Goal: Task Accomplishment & Management: Use online tool/utility

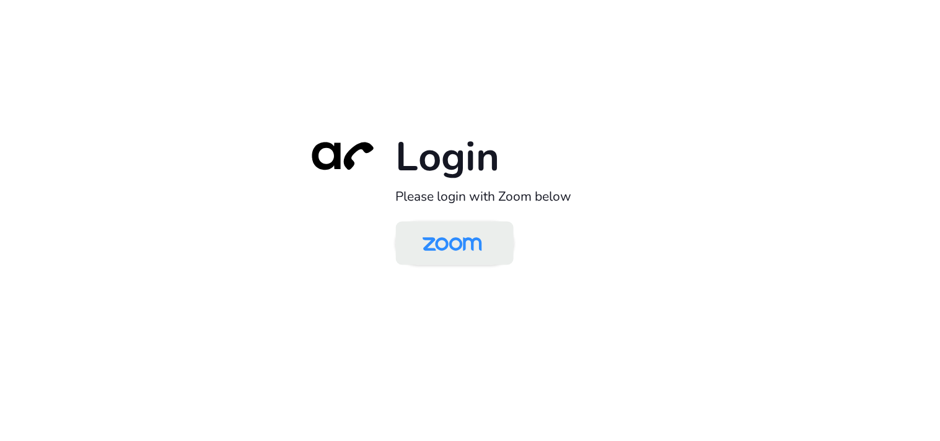
click at [478, 252] on img at bounding box center [451, 244] width 85 height 40
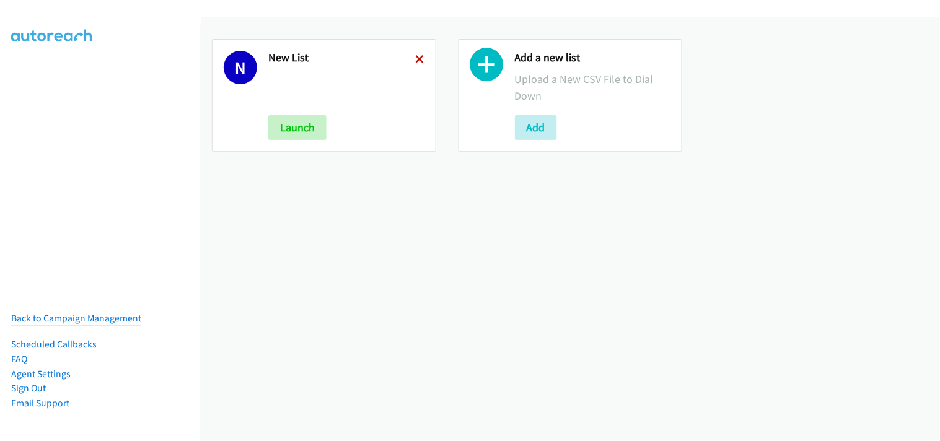
click at [419, 57] on icon at bounding box center [420, 60] width 9 height 9
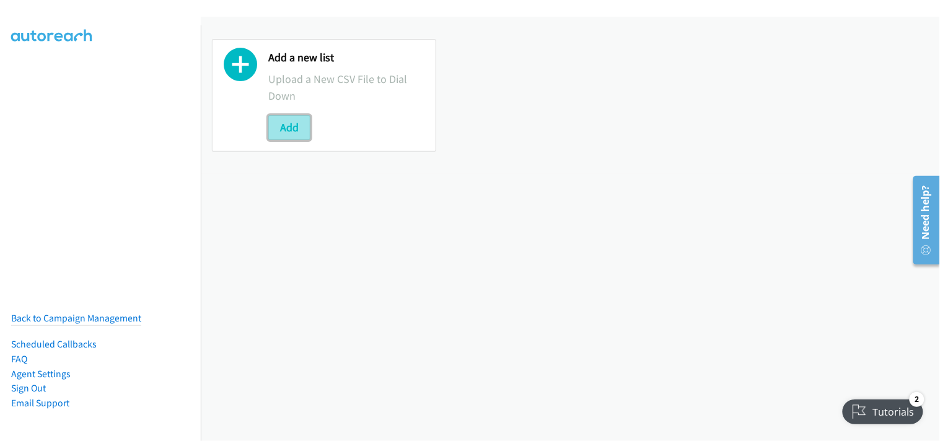
click at [285, 132] on button "Add" at bounding box center [289, 127] width 42 height 25
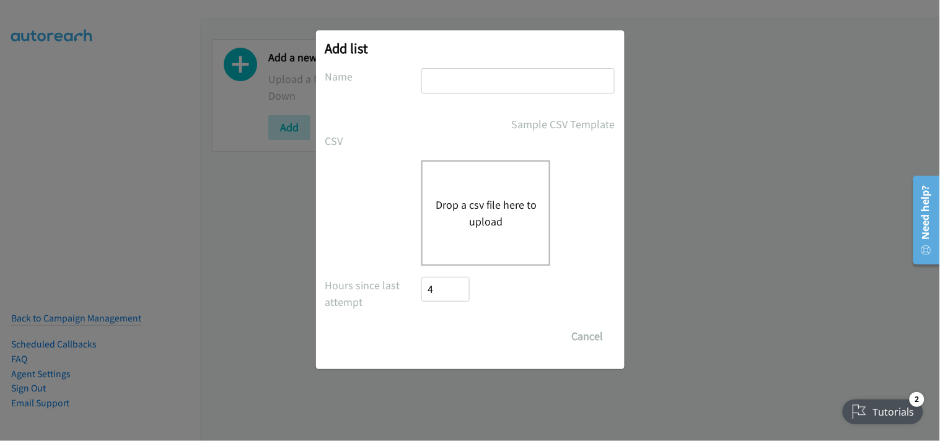
click at [477, 198] on button "Drop a csv file here to upload" at bounding box center [486, 212] width 102 height 33
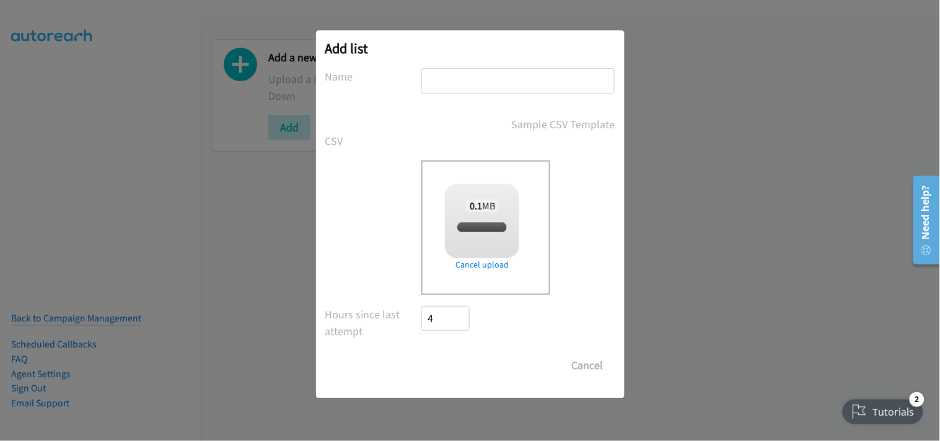
checkbox input "true"
click at [504, 81] on input "text" at bounding box center [517, 80] width 193 height 25
type input "New List"
click at [466, 363] on input "Save List" at bounding box center [454, 365] width 65 height 25
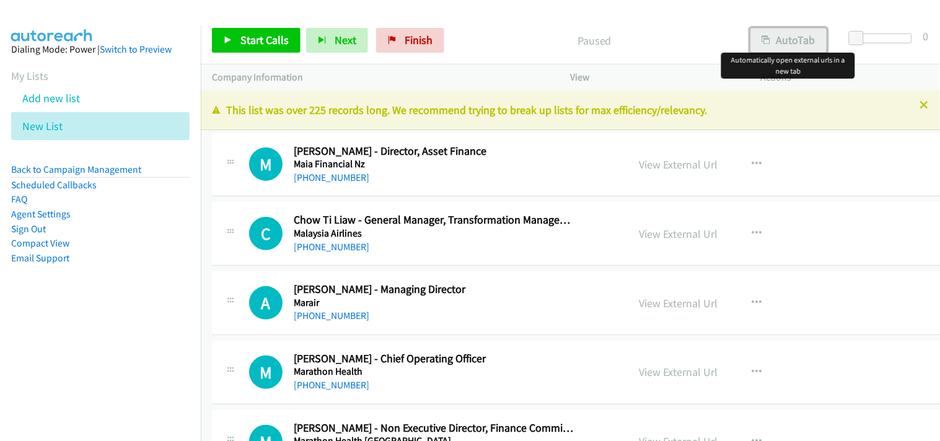
click at [795, 41] on button "AutoTab" at bounding box center [788, 40] width 77 height 25
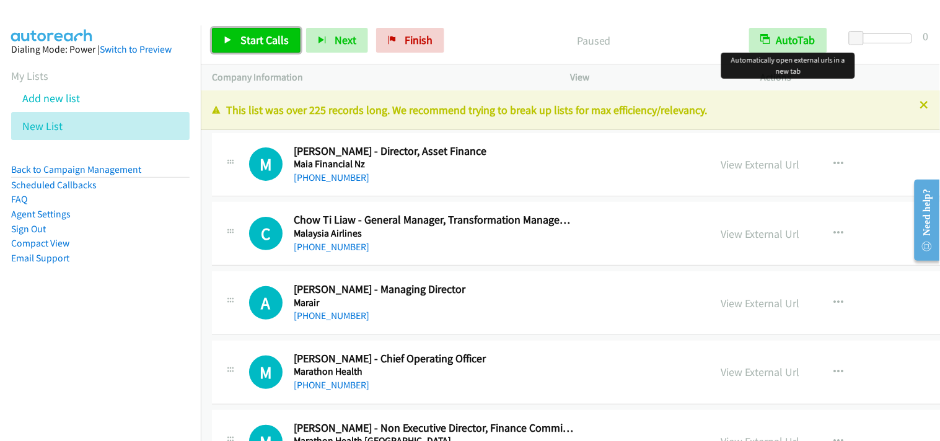
click at [266, 40] on span "Start Calls" at bounding box center [264, 40] width 48 height 14
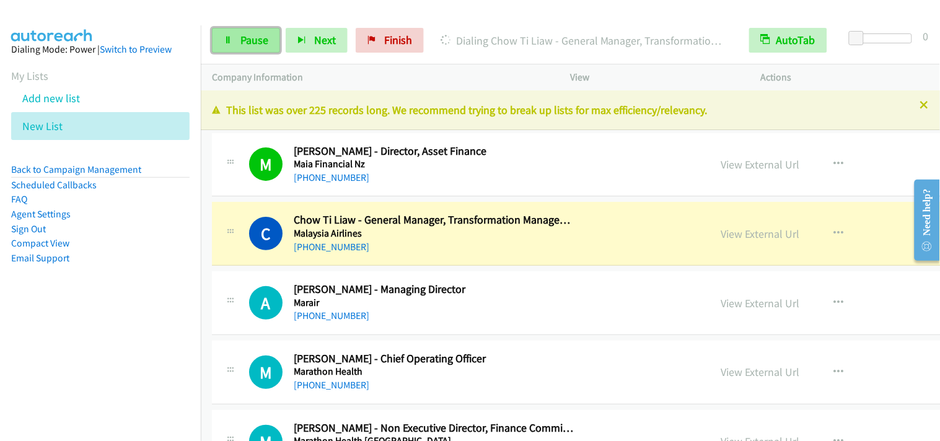
click at [259, 40] on span "Pause" at bounding box center [254, 40] width 28 height 14
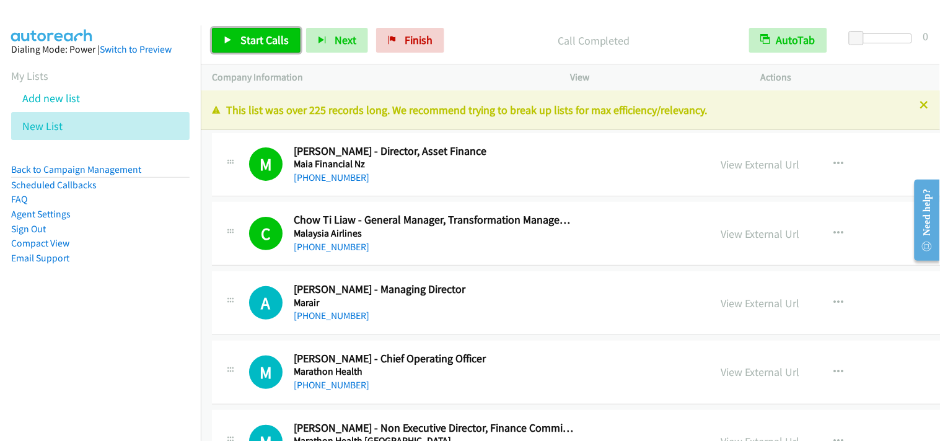
click at [277, 37] on span "Start Calls" at bounding box center [264, 40] width 48 height 14
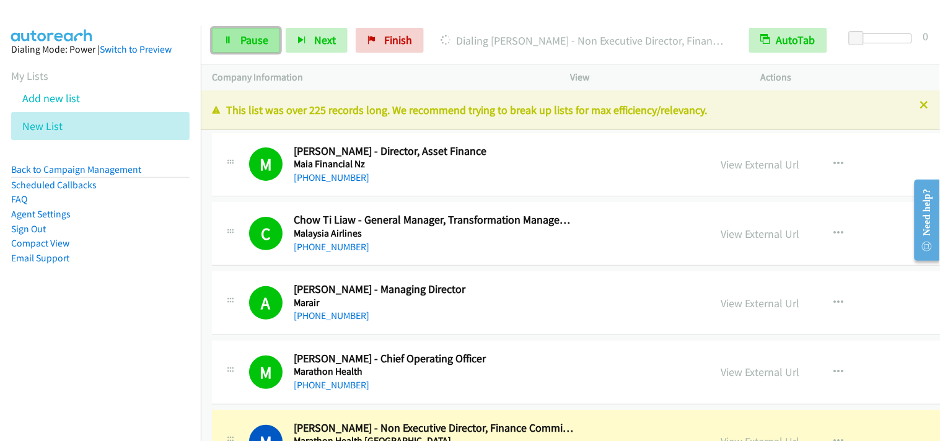
click at [263, 41] on span "Pause" at bounding box center [254, 40] width 28 height 14
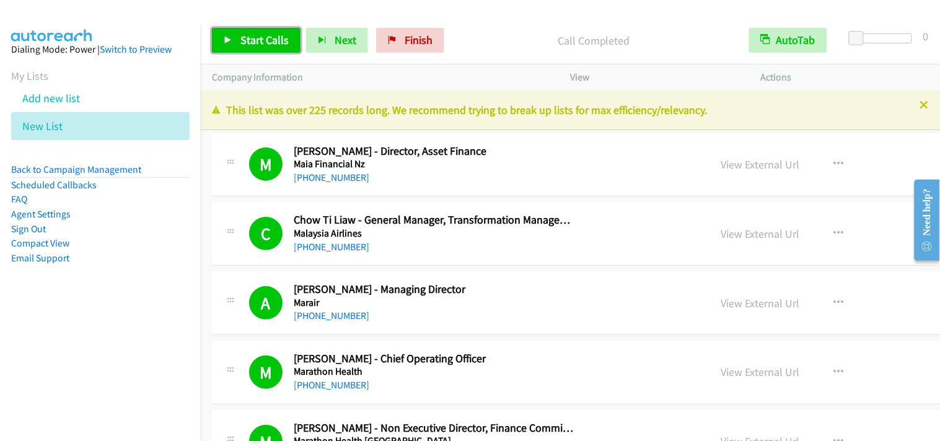
click at [282, 34] on span "Start Calls" at bounding box center [264, 40] width 48 height 14
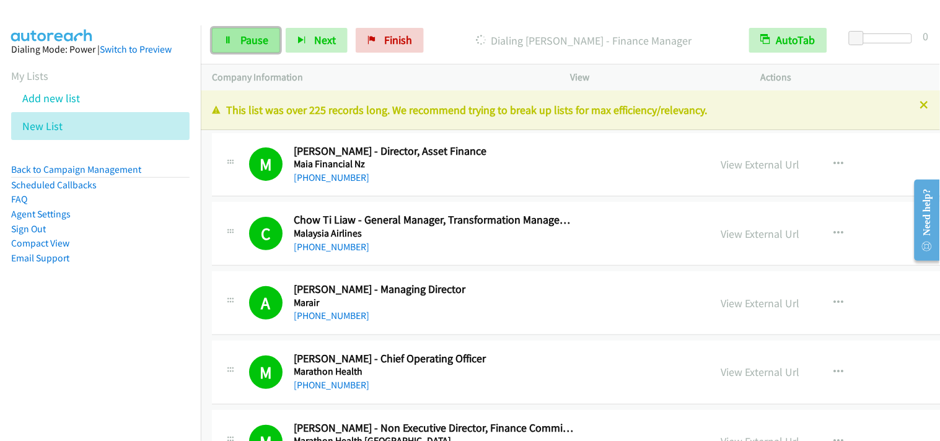
click at [265, 52] on link "Pause" at bounding box center [246, 40] width 68 height 25
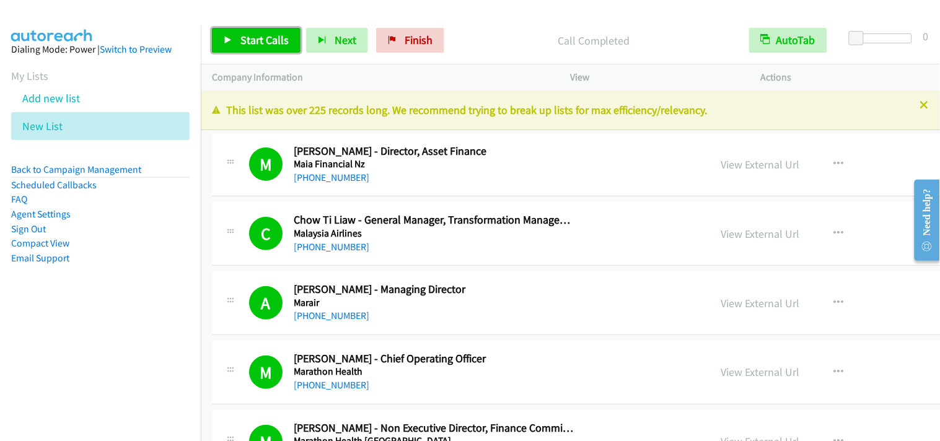
click at [268, 45] on span "Start Calls" at bounding box center [264, 40] width 48 height 14
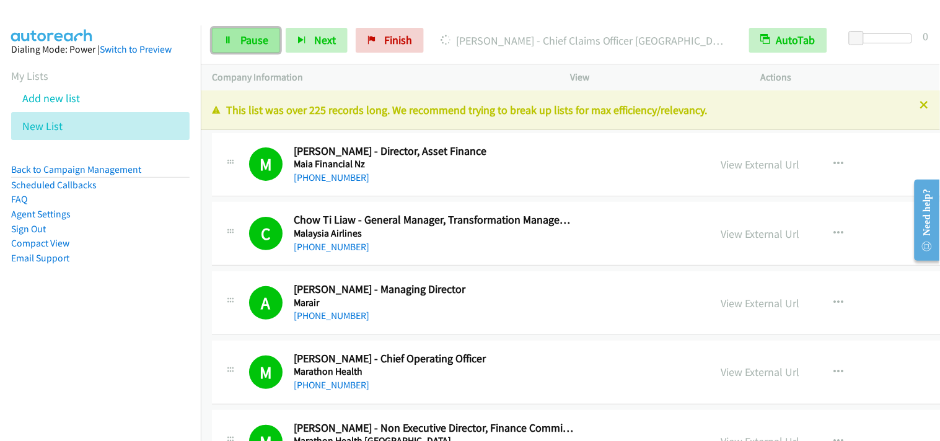
click at [240, 44] on span "Pause" at bounding box center [254, 40] width 28 height 14
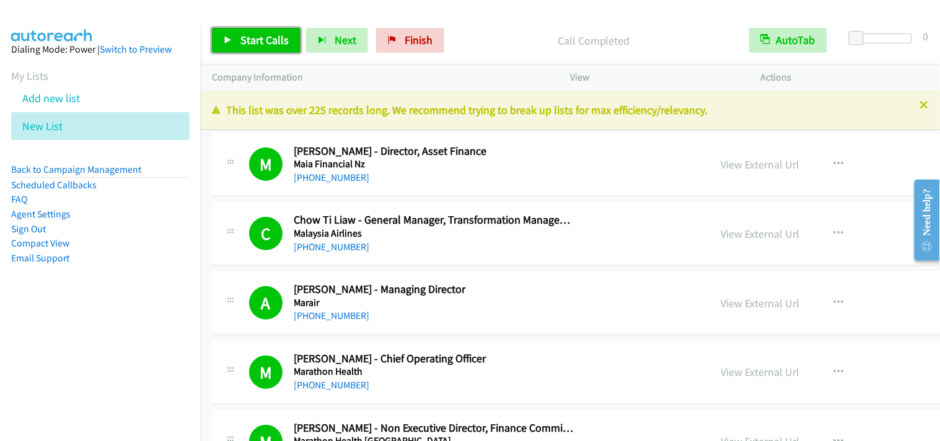
click at [261, 50] on link "Start Calls" at bounding box center [256, 40] width 89 height 25
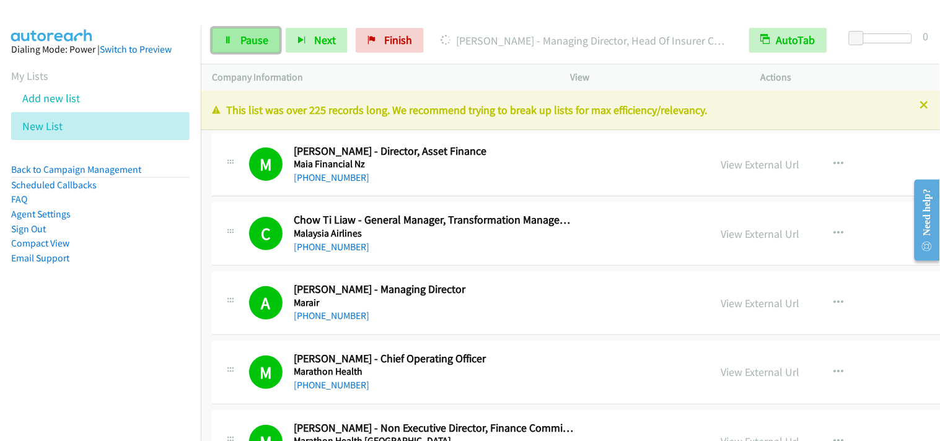
click at [242, 41] on span "Pause" at bounding box center [254, 40] width 28 height 14
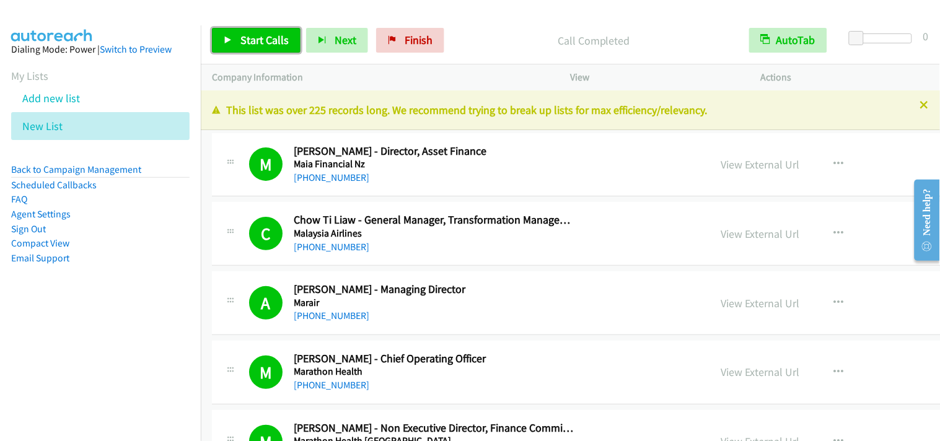
click at [267, 40] on span "Start Calls" at bounding box center [264, 40] width 48 height 14
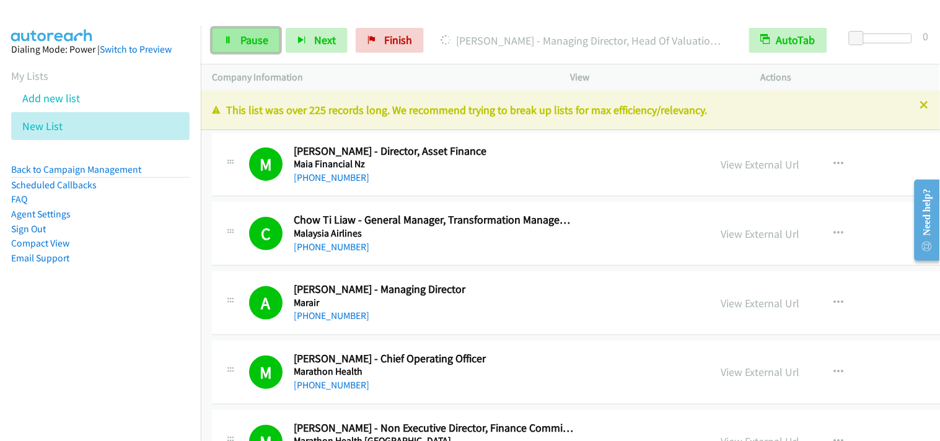
click at [243, 41] on span "Pause" at bounding box center [254, 40] width 28 height 14
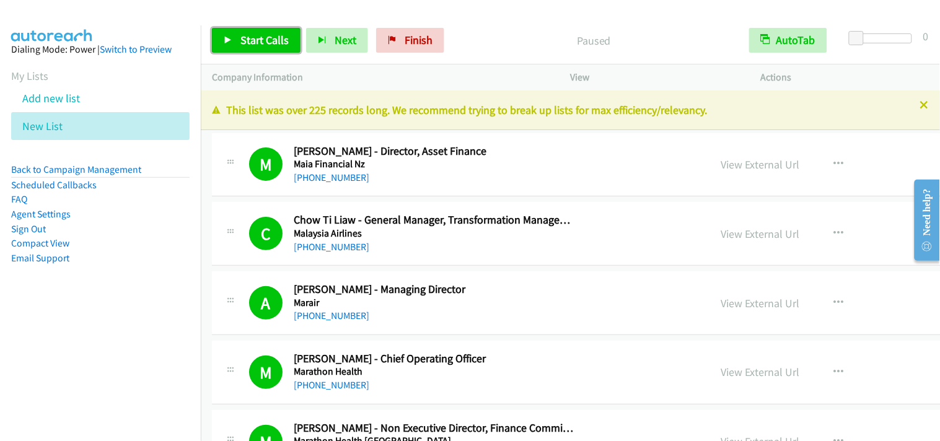
click at [225, 43] on icon at bounding box center [228, 41] width 9 height 9
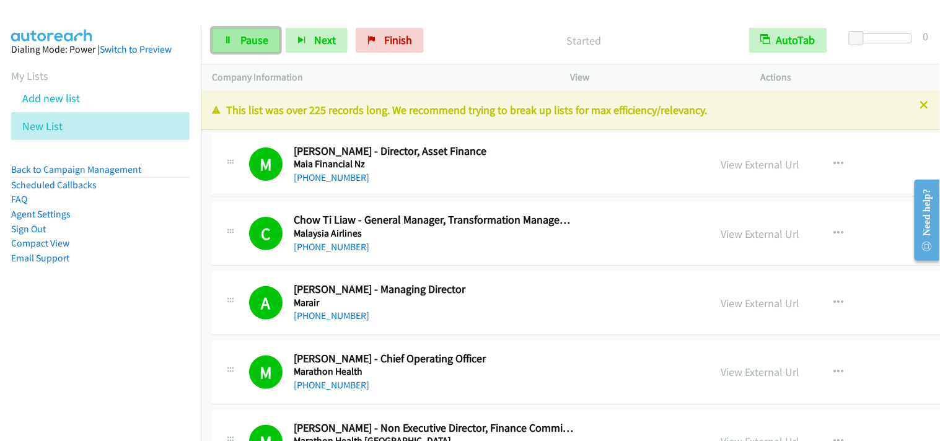
click at [240, 45] on span "Pause" at bounding box center [254, 40] width 28 height 14
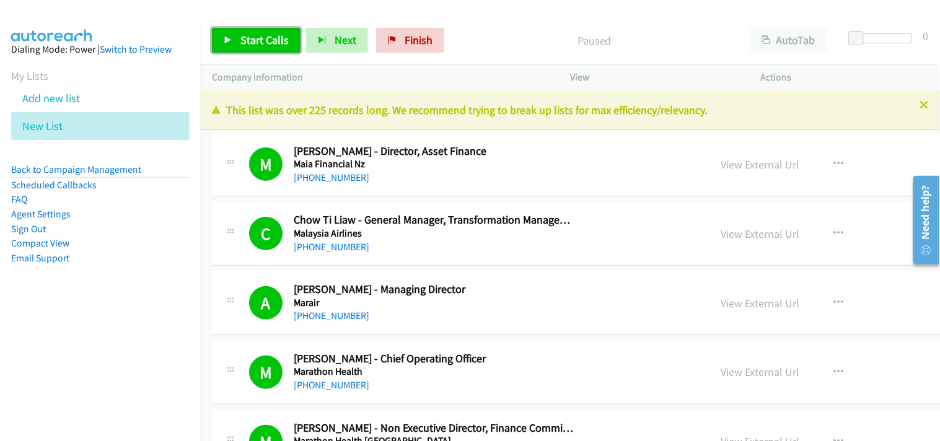
click at [242, 39] on span "Start Calls" at bounding box center [264, 40] width 48 height 14
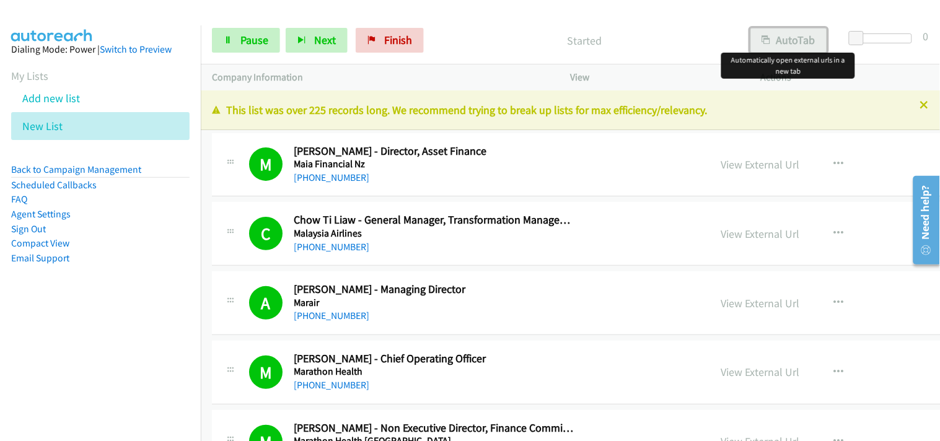
click at [773, 38] on button "AutoTab" at bounding box center [788, 40] width 77 height 25
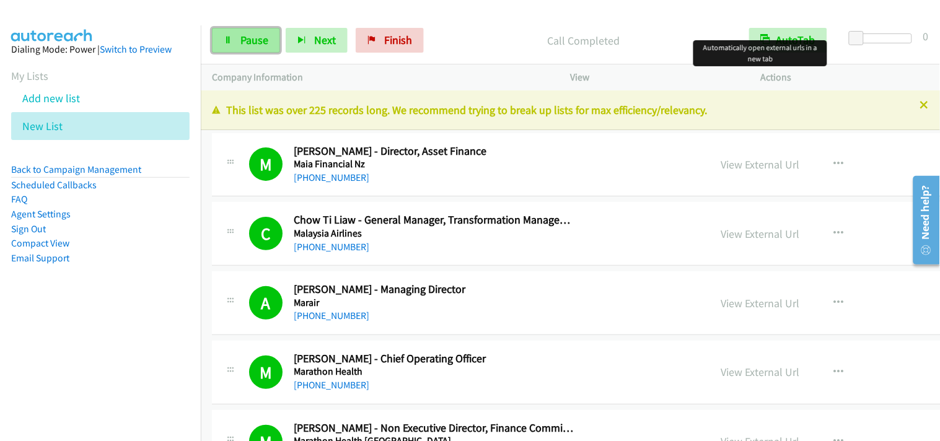
click at [270, 45] on link "Pause" at bounding box center [246, 40] width 68 height 25
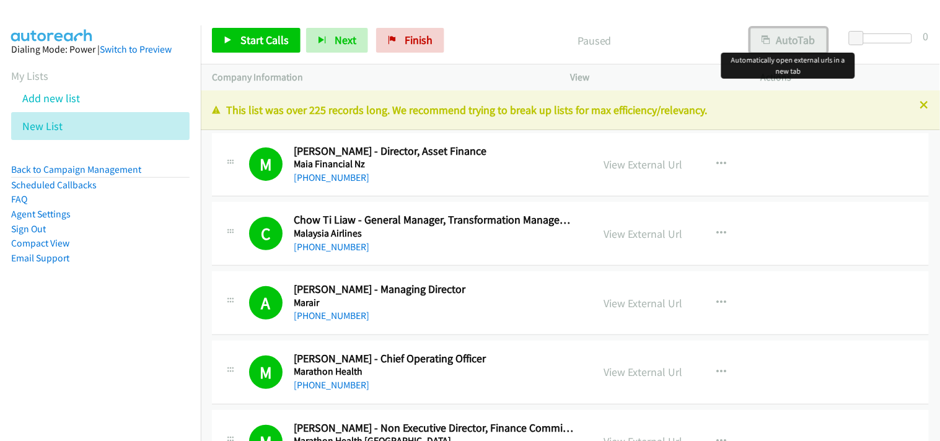
click at [791, 47] on button "AutoTab" at bounding box center [788, 40] width 77 height 25
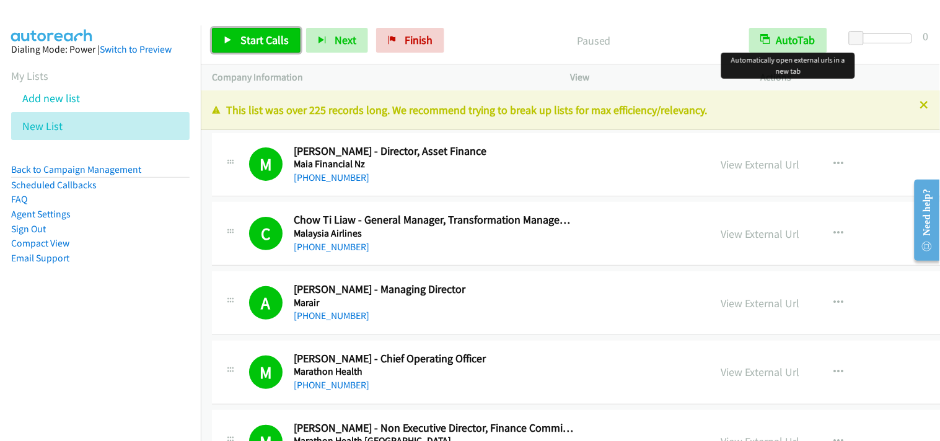
click at [251, 45] on span "Start Calls" at bounding box center [264, 40] width 48 height 14
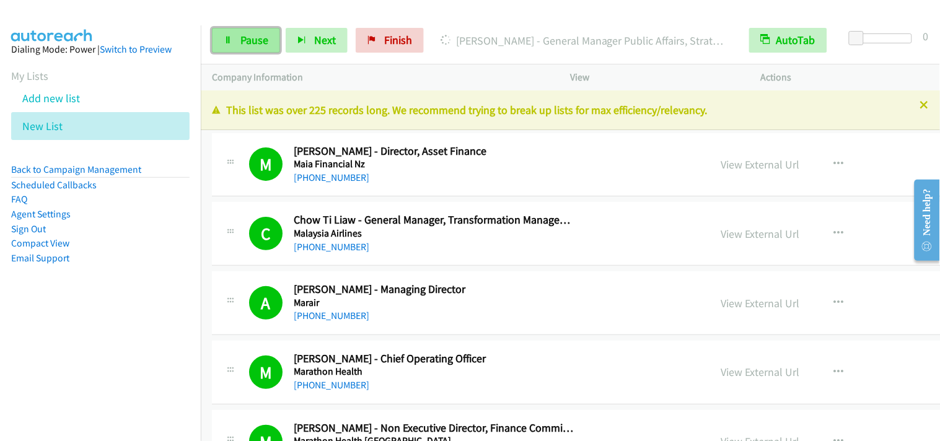
click at [243, 38] on span "Pause" at bounding box center [254, 40] width 28 height 14
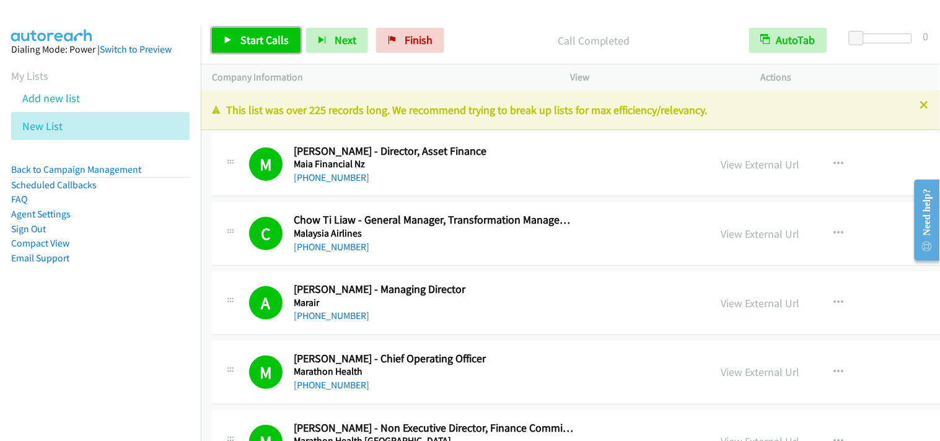
click at [263, 38] on span "Start Calls" at bounding box center [264, 40] width 48 height 14
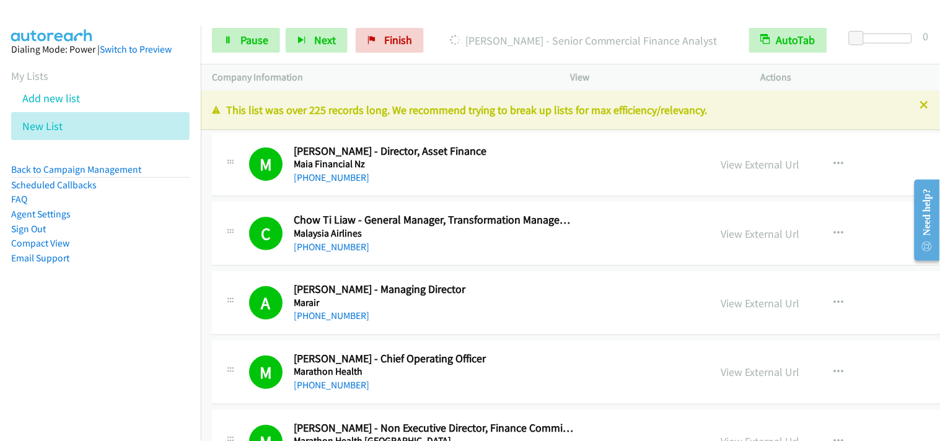
click at [252, 56] on div "Start Calls Pause Next Finish Dialing Mahesh Kandegedara - Senior Commercial Fi…" at bounding box center [570, 41] width 739 height 48
click at [254, 42] on span "Pause" at bounding box center [254, 40] width 28 height 14
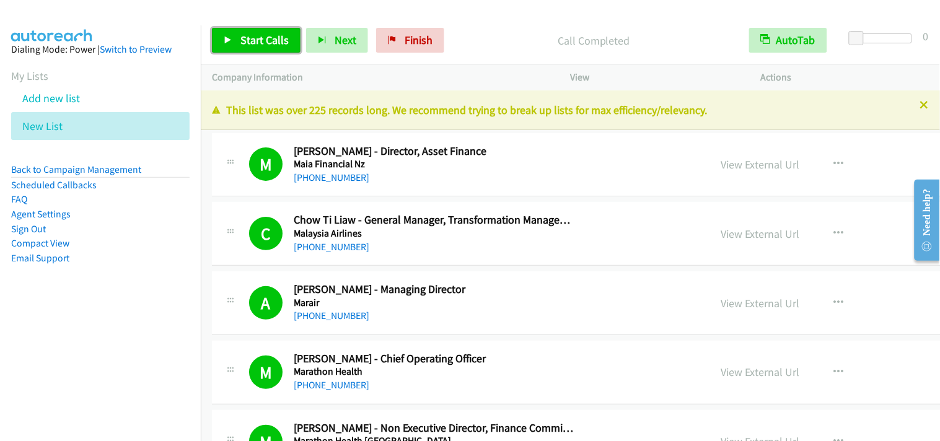
click at [278, 38] on span "Start Calls" at bounding box center [264, 40] width 48 height 14
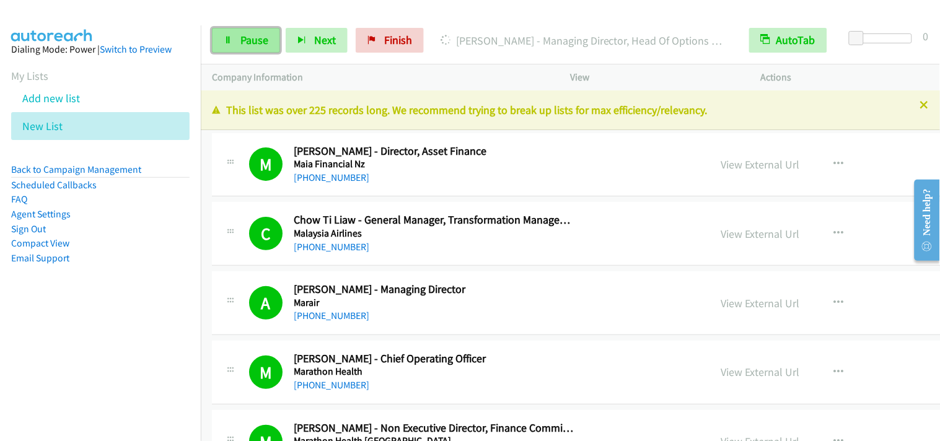
click at [258, 46] on span "Pause" at bounding box center [254, 40] width 28 height 14
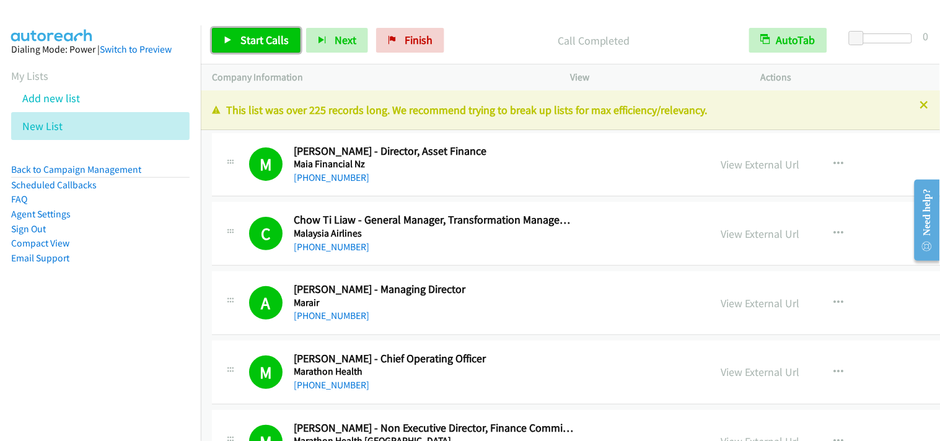
click at [267, 35] on span "Start Calls" at bounding box center [264, 40] width 48 height 14
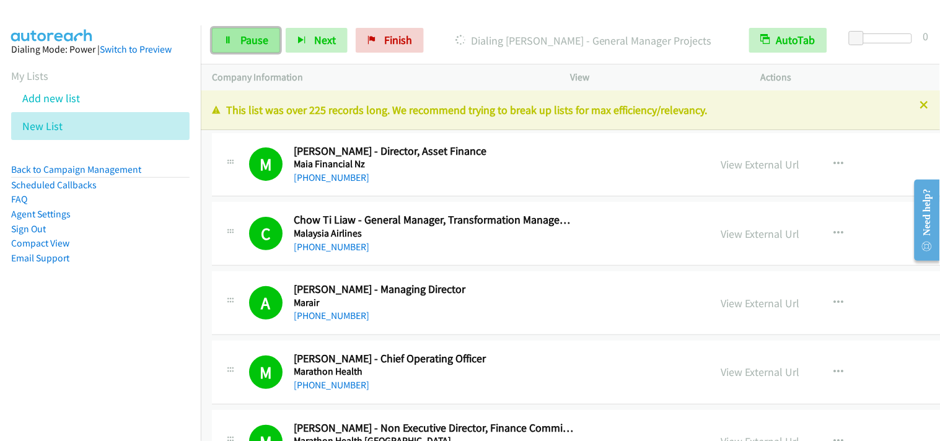
click at [263, 48] on link "Pause" at bounding box center [246, 40] width 68 height 25
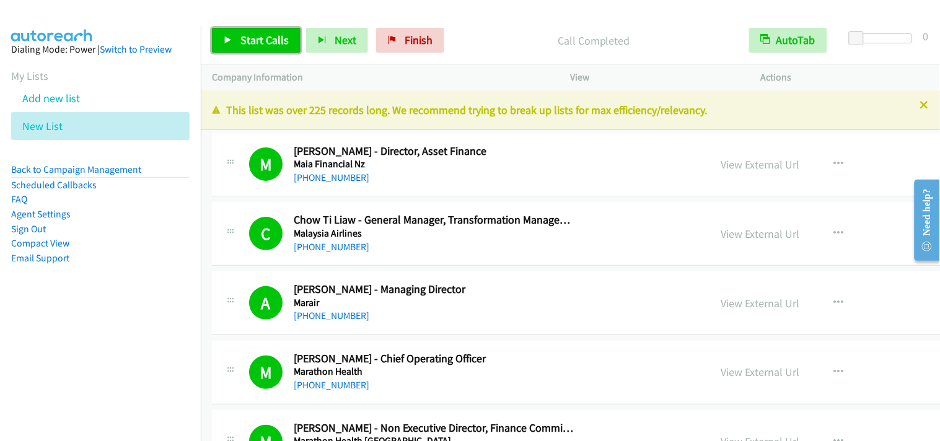
click at [283, 38] on span "Start Calls" at bounding box center [264, 40] width 48 height 14
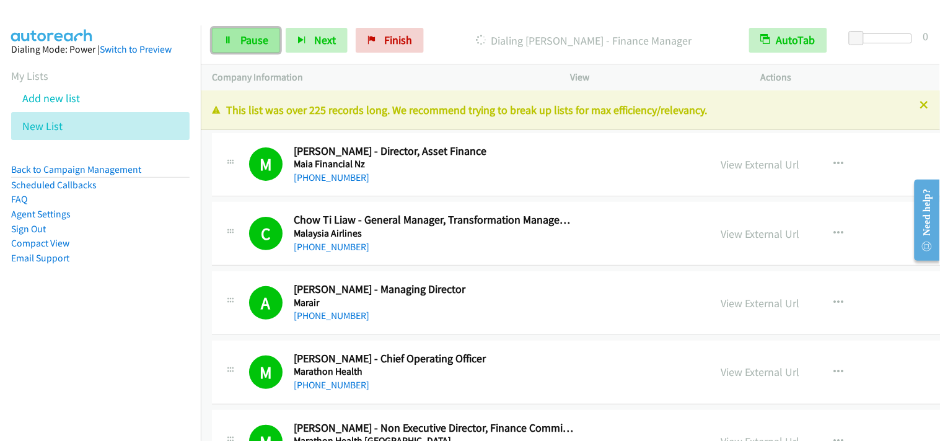
click at [256, 40] on span "Pause" at bounding box center [254, 40] width 28 height 14
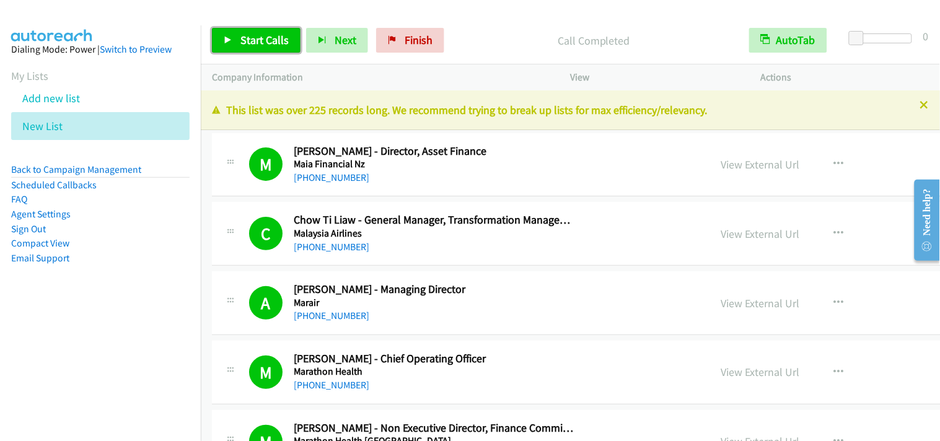
click at [282, 33] on span "Start Calls" at bounding box center [264, 40] width 48 height 14
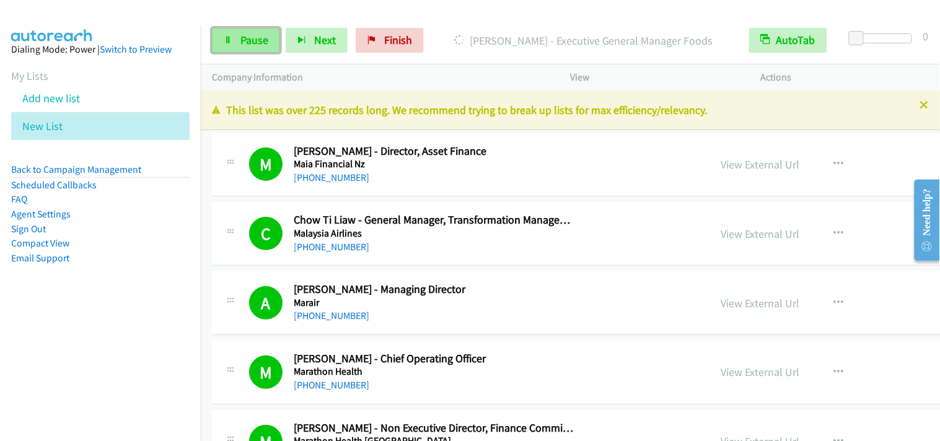
click at [269, 38] on link "Pause" at bounding box center [246, 40] width 68 height 25
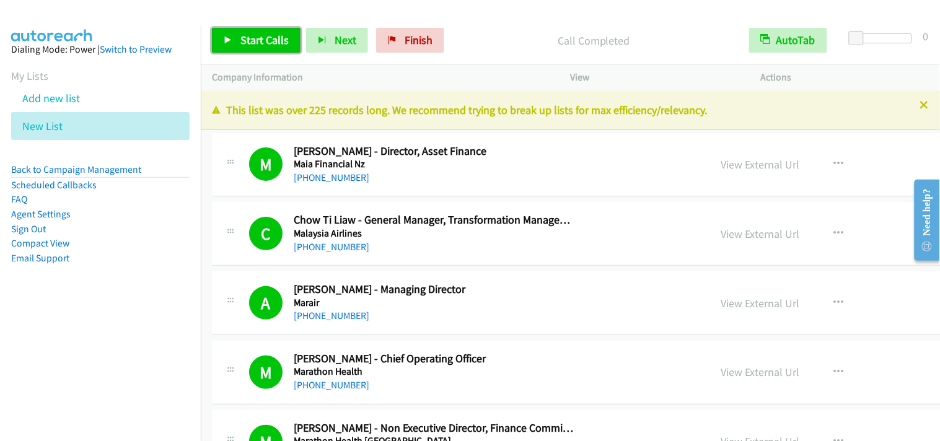
click at [281, 41] on span "Start Calls" at bounding box center [264, 40] width 48 height 14
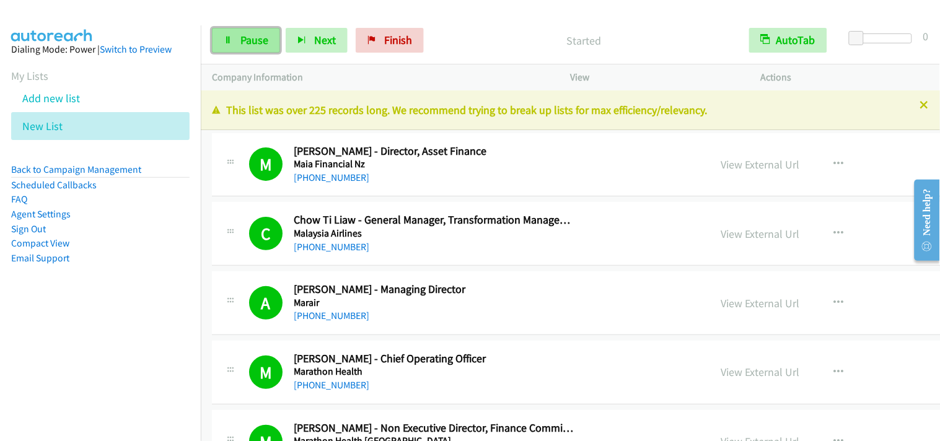
click at [263, 37] on span "Pause" at bounding box center [254, 40] width 28 height 14
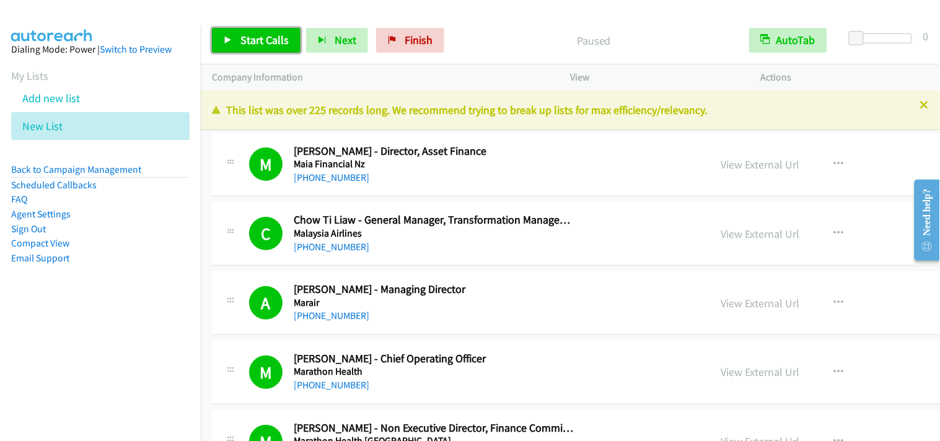
click at [247, 38] on span "Start Calls" at bounding box center [264, 40] width 48 height 14
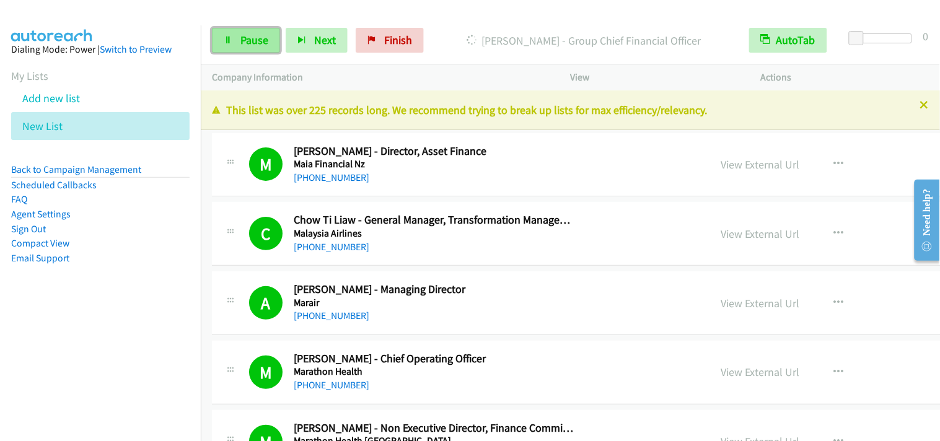
click at [263, 42] on span "Pause" at bounding box center [254, 40] width 28 height 14
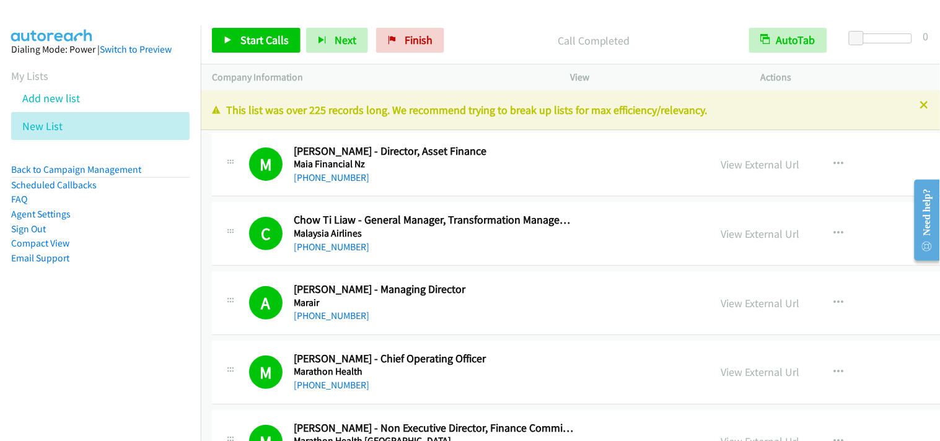
click at [530, 416] on div "M Callback Scheduled Mia Bromley - Non Executive Director, Finance Committee, A…" at bounding box center [687, 442] width 951 height 64
click at [293, 42] on link "Start Calls" at bounding box center [256, 40] width 89 height 25
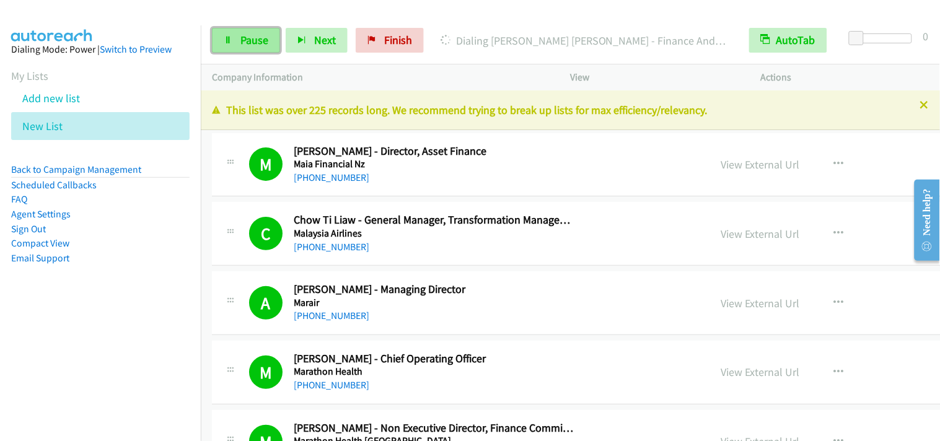
click at [255, 33] on span "Pause" at bounding box center [254, 40] width 28 height 14
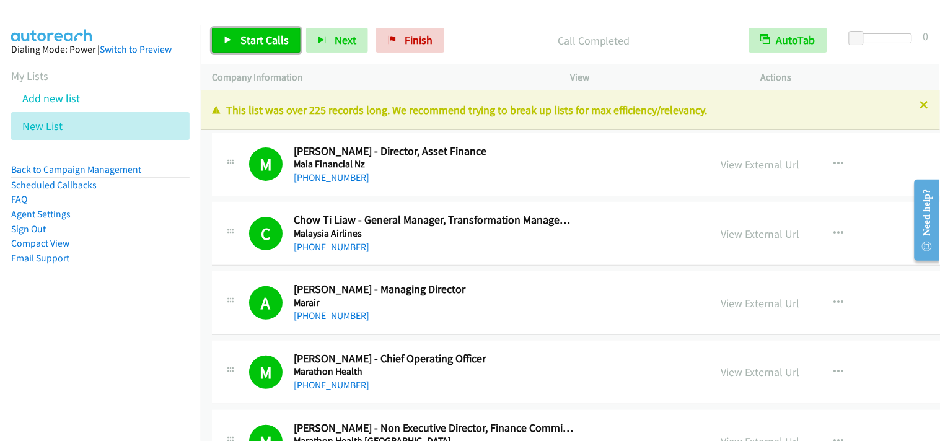
click at [245, 48] on link "Start Calls" at bounding box center [256, 40] width 89 height 25
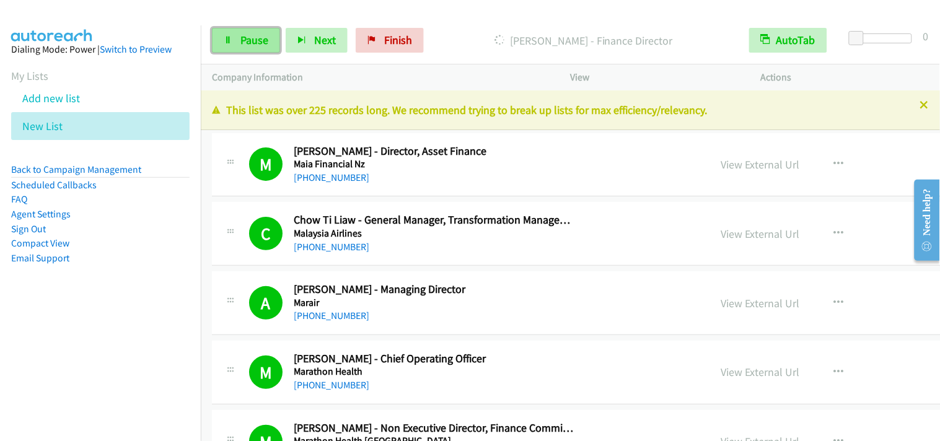
click at [242, 36] on span "Pause" at bounding box center [254, 40] width 28 height 14
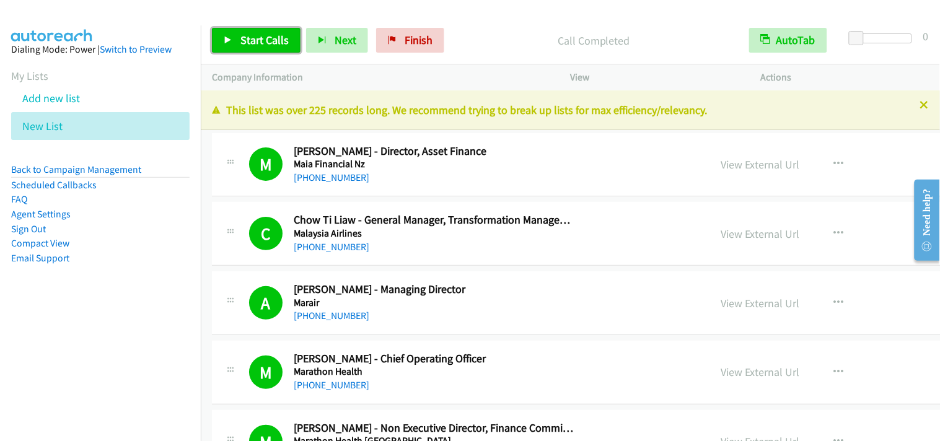
click at [279, 45] on span "Start Calls" at bounding box center [264, 40] width 48 height 14
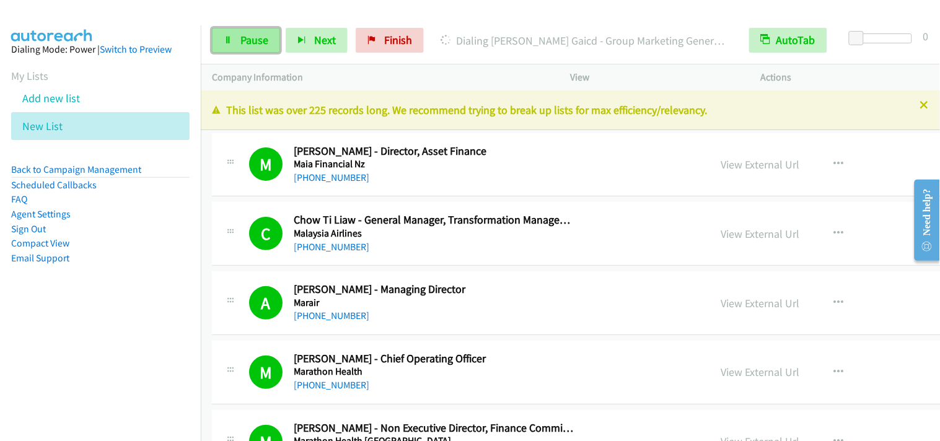
click at [265, 34] on span "Pause" at bounding box center [254, 40] width 28 height 14
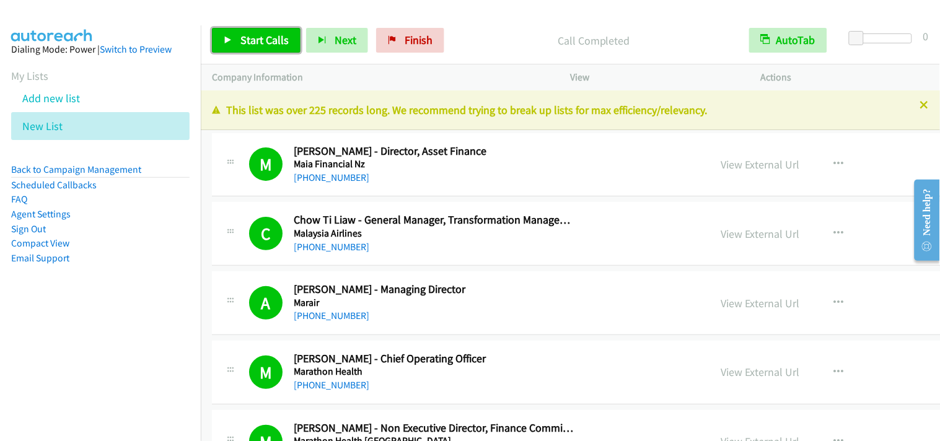
click at [268, 37] on span "Start Calls" at bounding box center [264, 40] width 48 height 14
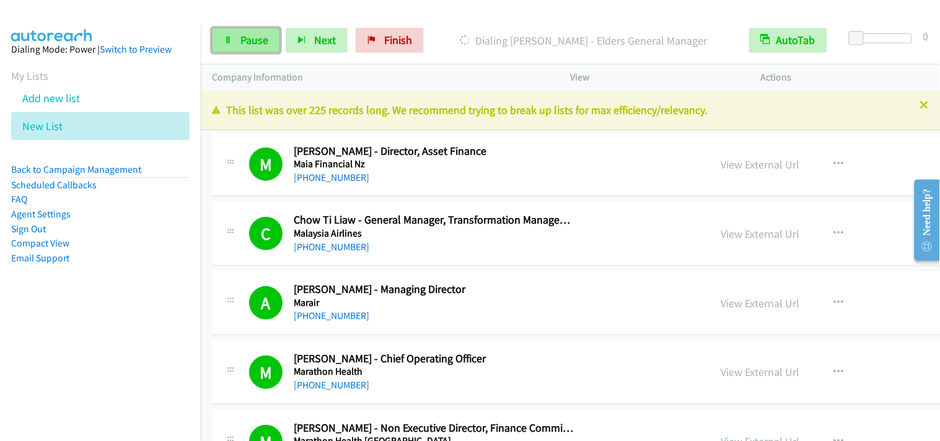
click at [225, 34] on link "Pause" at bounding box center [246, 40] width 68 height 25
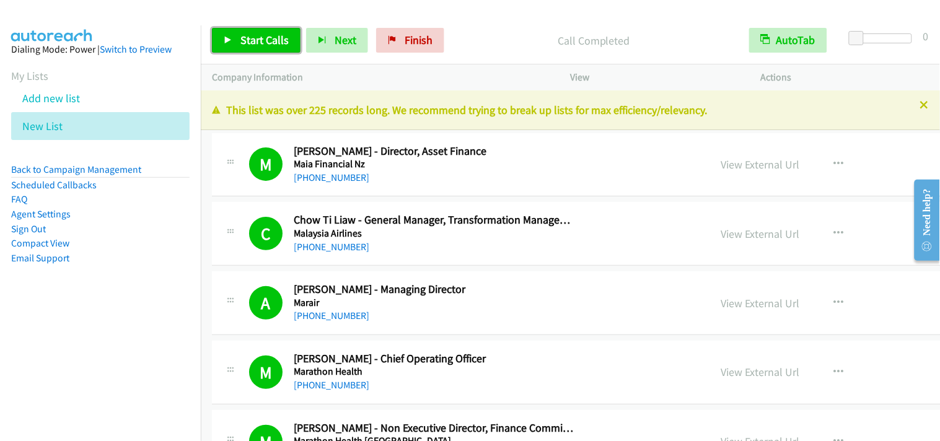
click at [280, 45] on span "Start Calls" at bounding box center [264, 40] width 48 height 14
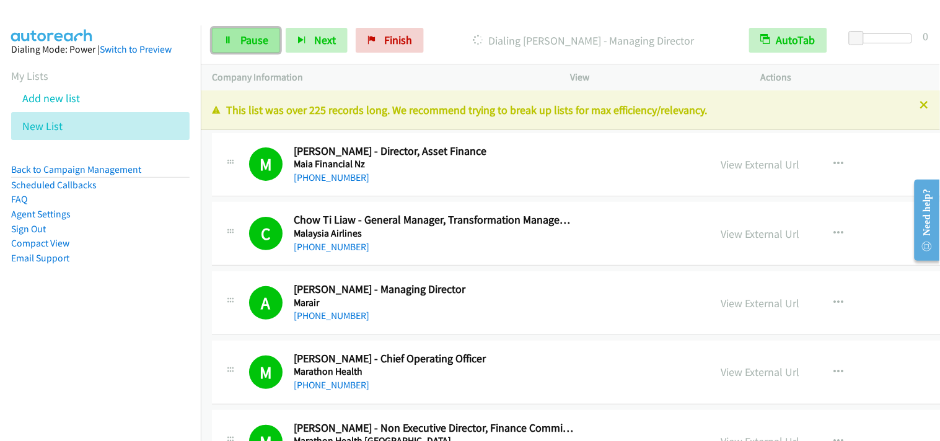
click at [261, 46] on span "Pause" at bounding box center [254, 40] width 28 height 14
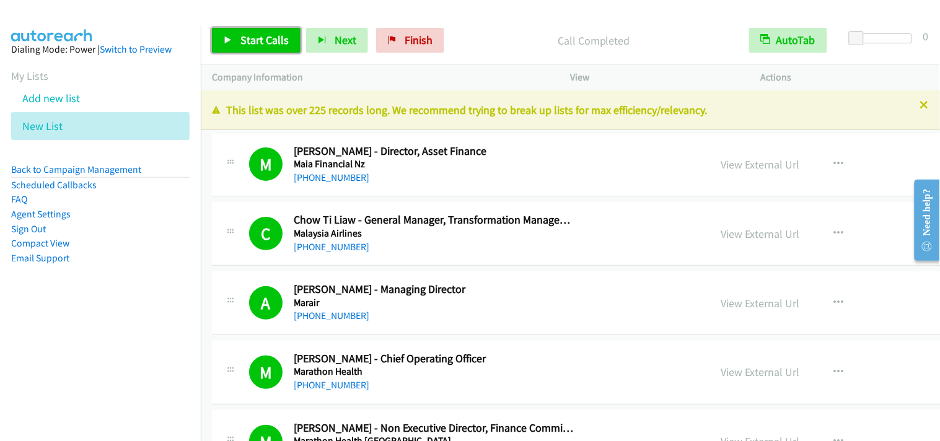
click at [240, 42] on span "Start Calls" at bounding box center [264, 40] width 48 height 14
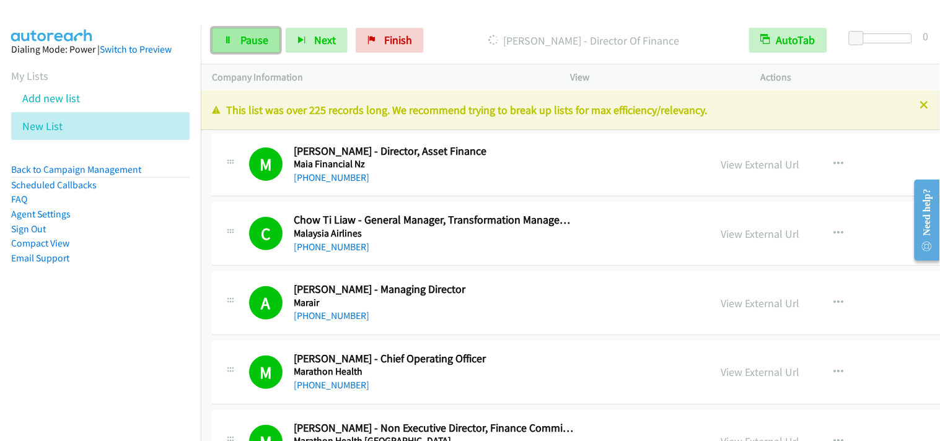
click at [263, 39] on span "Pause" at bounding box center [254, 40] width 28 height 14
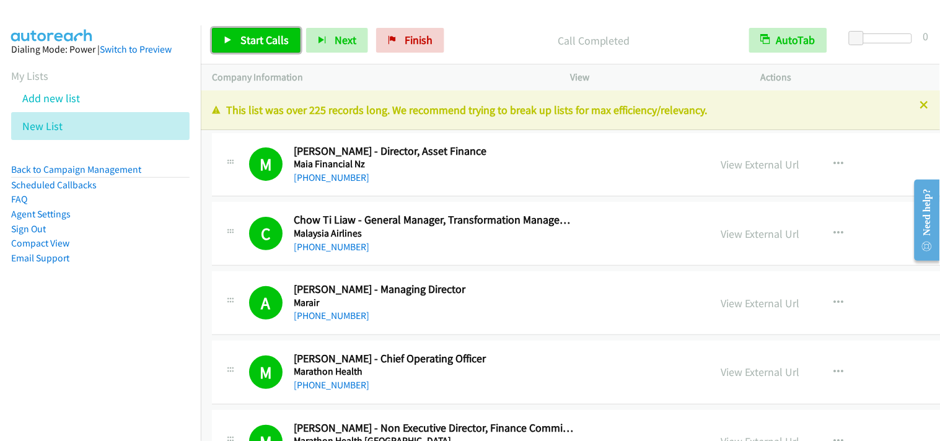
click at [248, 45] on span "Start Calls" at bounding box center [264, 40] width 48 height 14
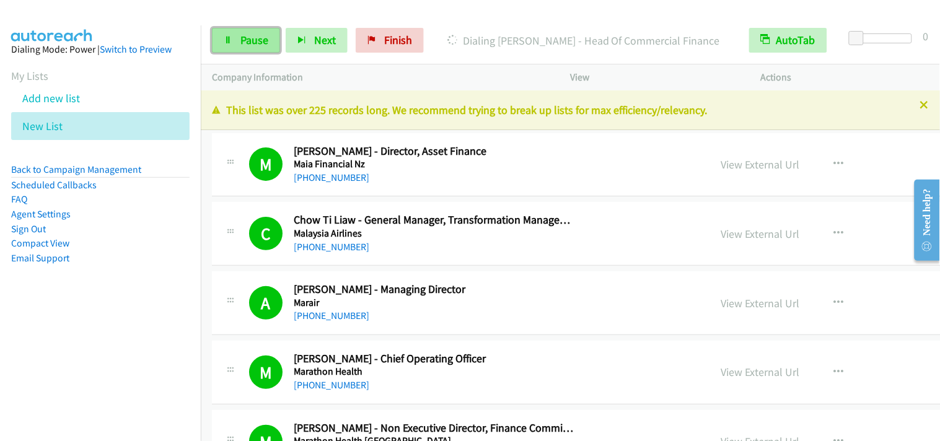
click at [255, 45] on span "Pause" at bounding box center [254, 40] width 28 height 14
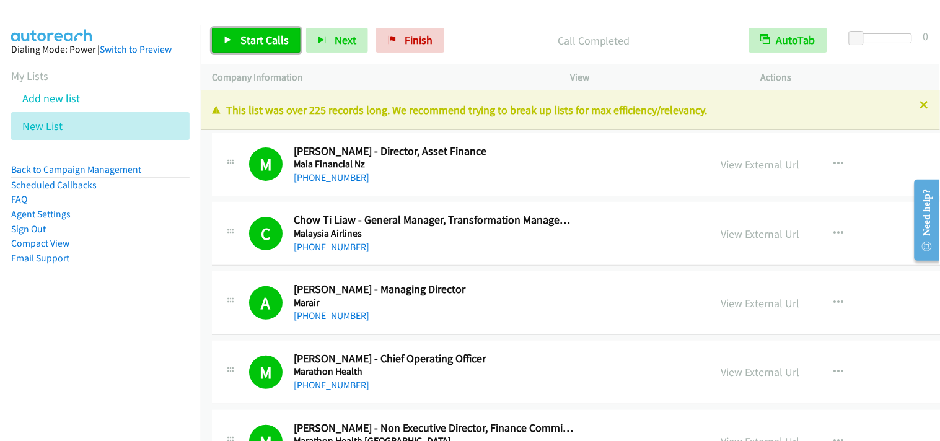
click at [275, 44] on span "Start Calls" at bounding box center [264, 40] width 48 height 14
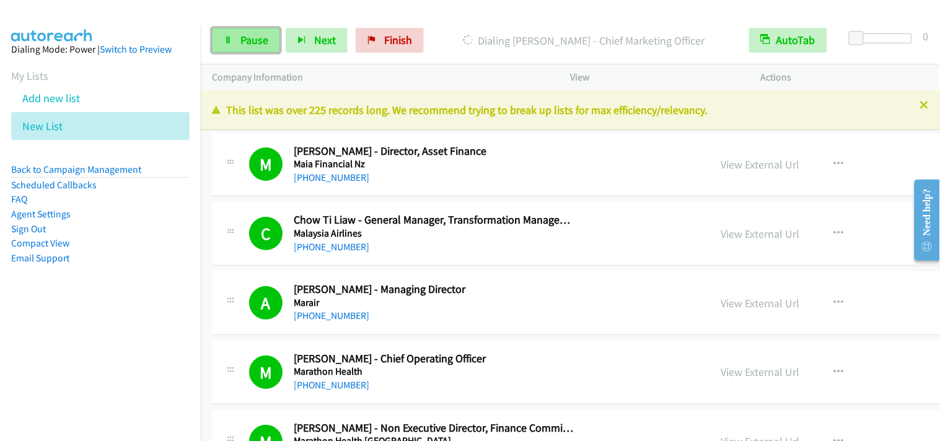
click at [250, 38] on span "Pause" at bounding box center [254, 40] width 28 height 14
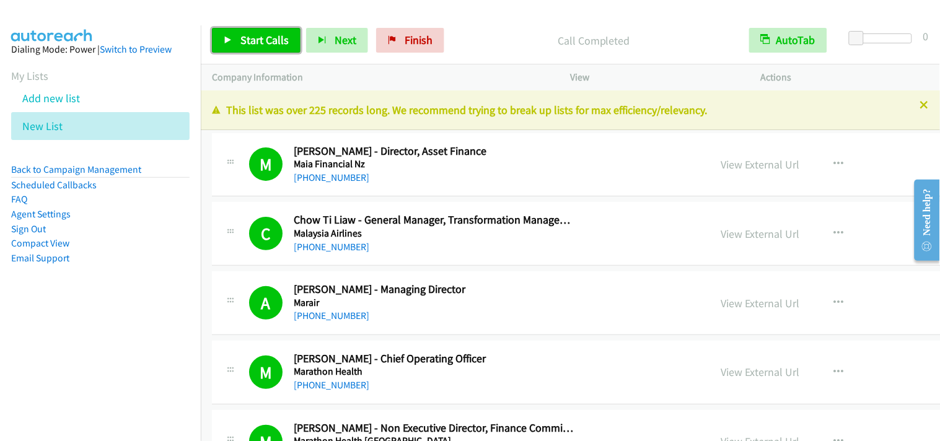
click at [276, 51] on link "Start Calls" at bounding box center [256, 40] width 89 height 25
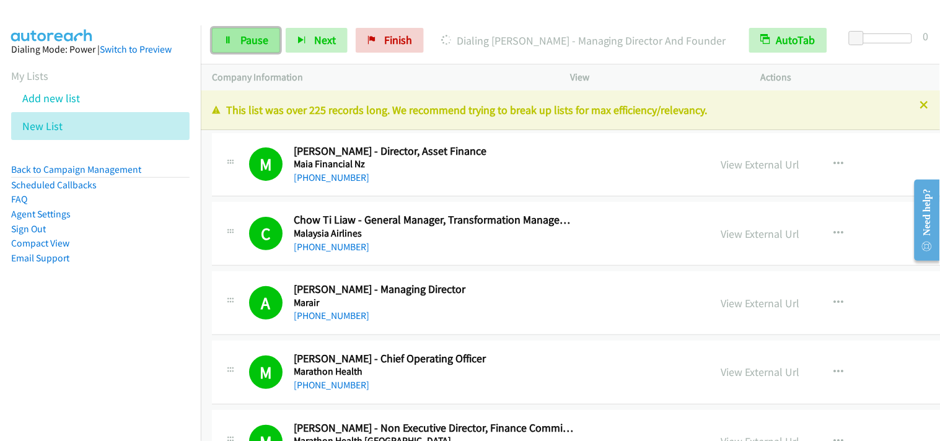
click at [258, 37] on span "Pause" at bounding box center [254, 40] width 28 height 14
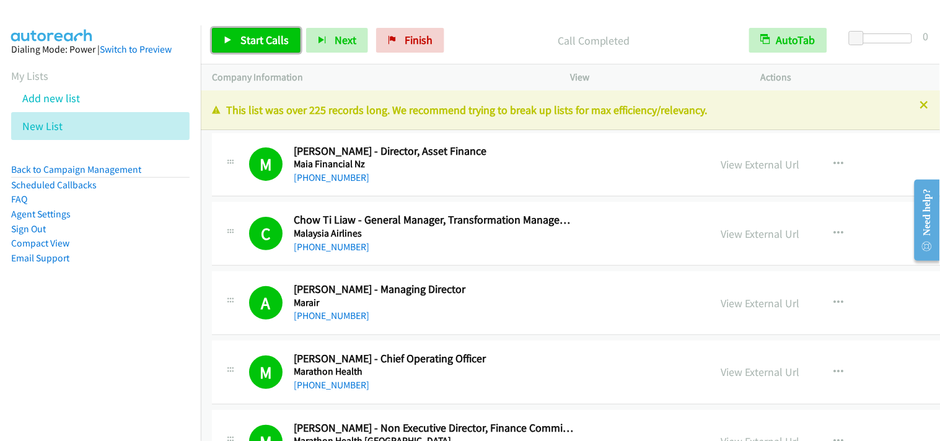
click at [258, 43] on span "Start Calls" at bounding box center [264, 40] width 48 height 14
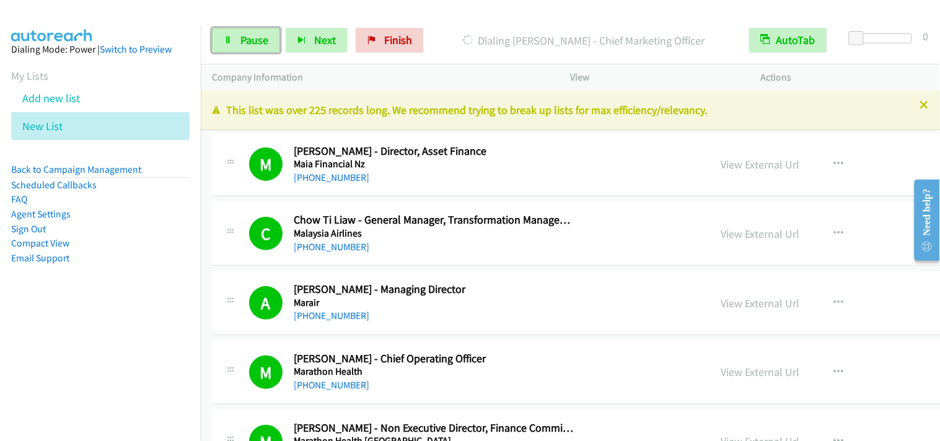
click at [268, 43] on link "Pause" at bounding box center [246, 40] width 68 height 25
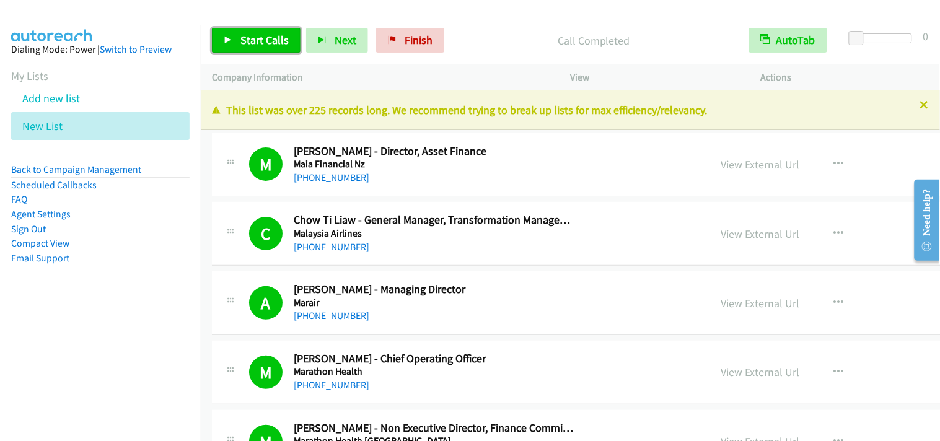
click at [267, 36] on span "Start Calls" at bounding box center [264, 40] width 48 height 14
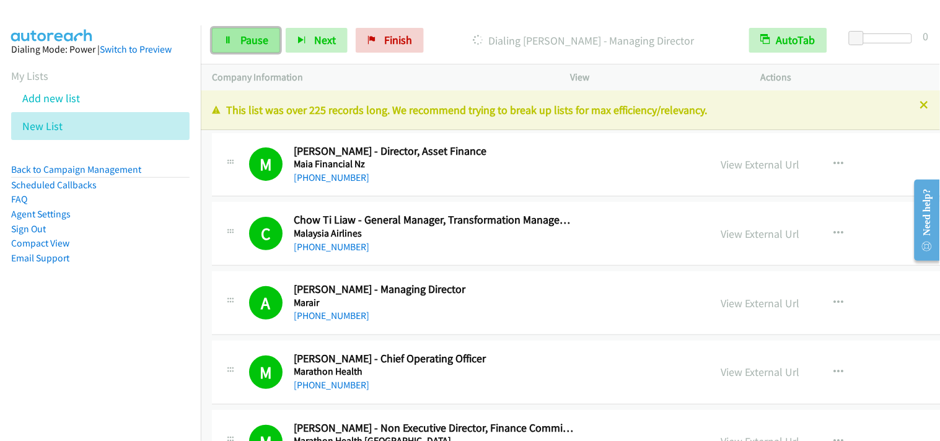
click at [240, 50] on link "Pause" at bounding box center [246, 40] width 68 height 25
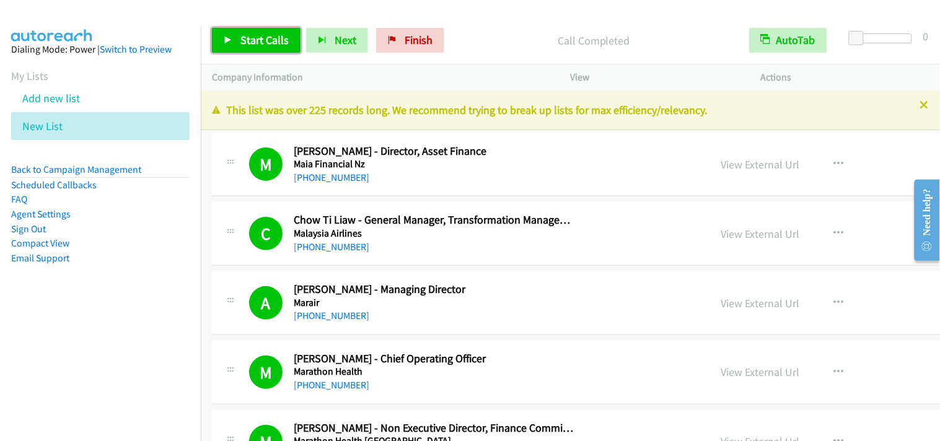
click at [252, 35] on span "Start Calls" at bounding box center [264, 40] width 48 height 14
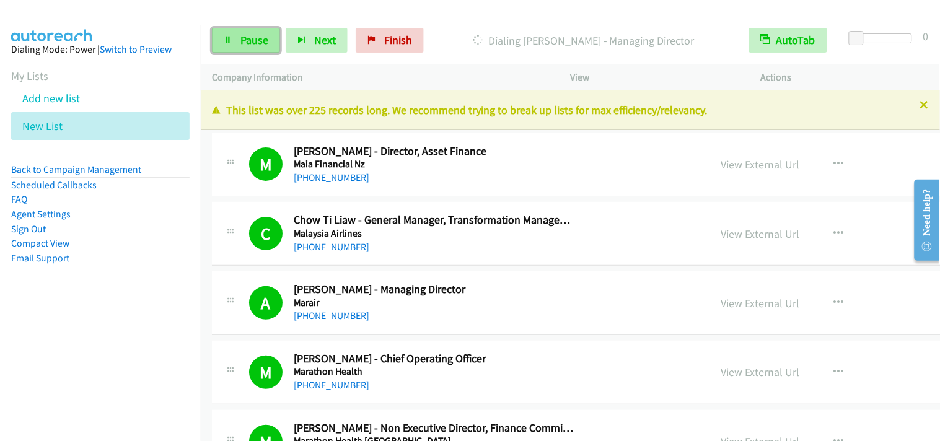
click at [252, 32] on link "Pause" at bounding box center [246, 40] width 68 height 25
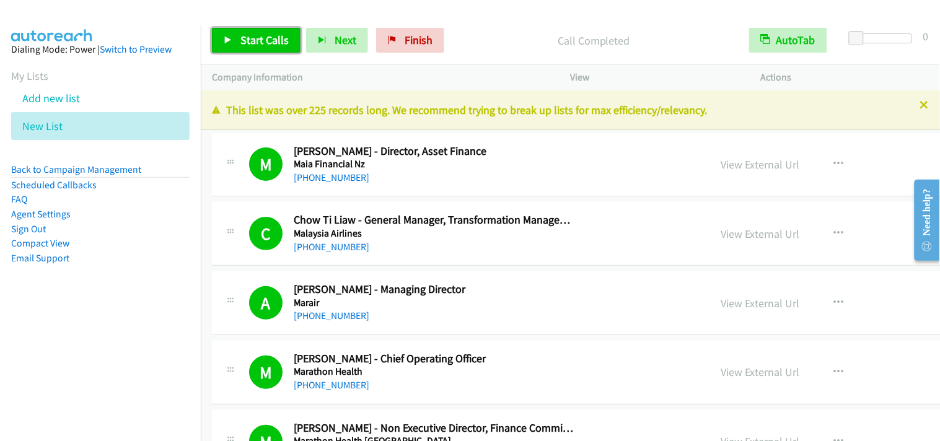
click at [242, 41] on span "Start Calls" at bounding box center [264, 40] width 48 height 14
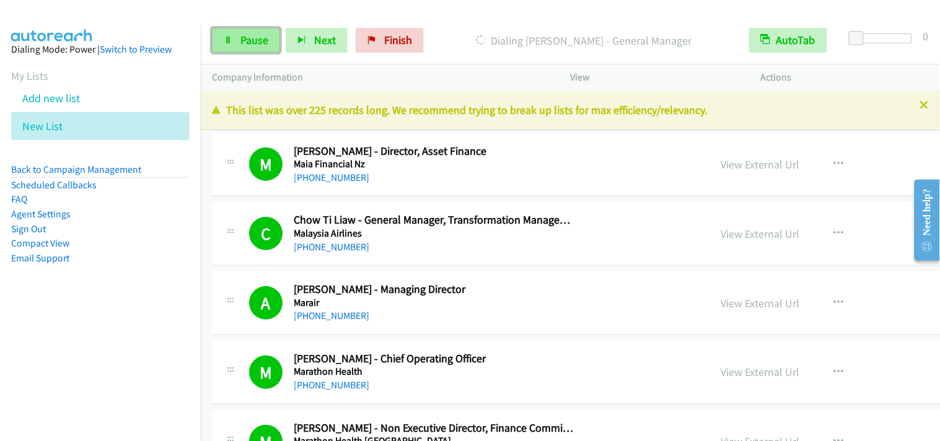
click at [254, 40] on span "Pause" at bounding box center [254, 40] width 28 height 14
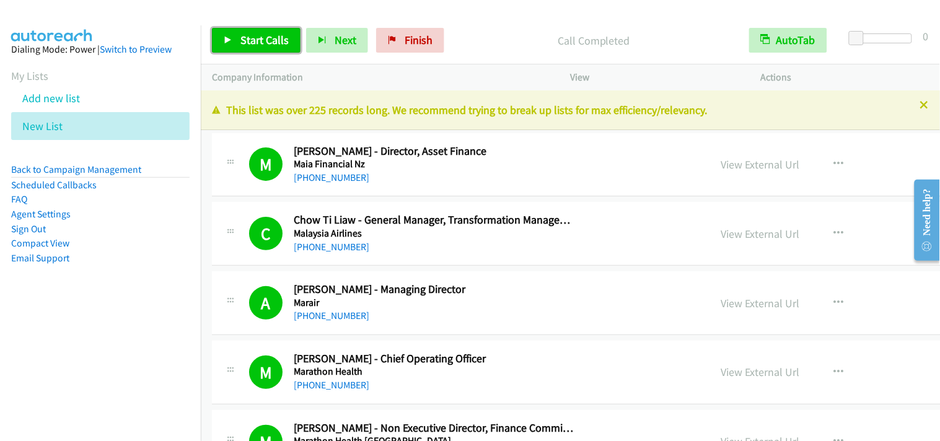
click at [274, 42] on span "Start Calls" at bounding box center [264, 40] width 48 height 14
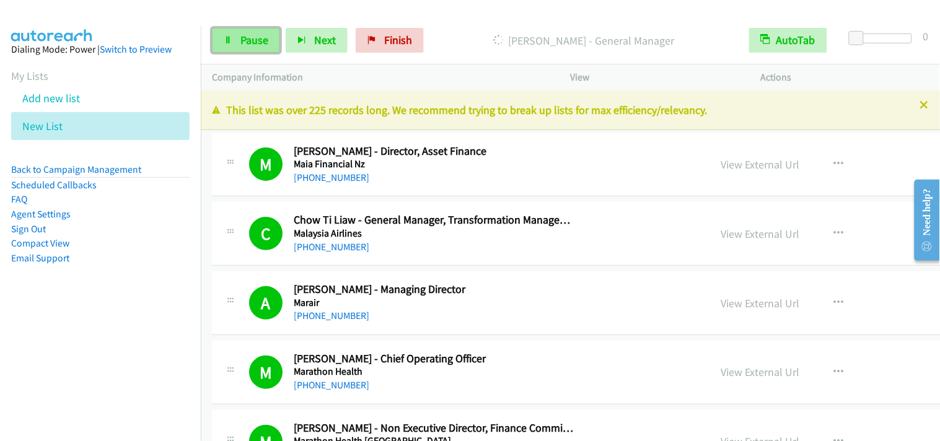
click at [250, 45] on span "Pause" at bounding box center [254, 40] width 28 height 14
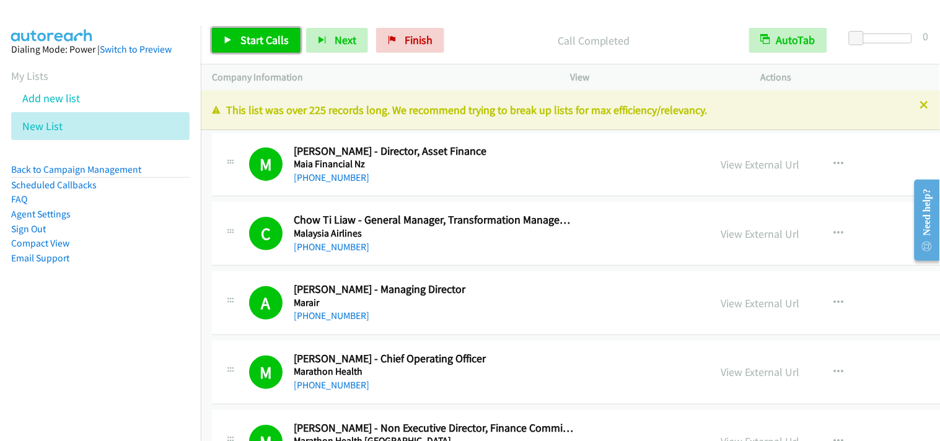
click at [279, 42] on span "Start Calls" at bounding box center [264, 40] width 48 height 14
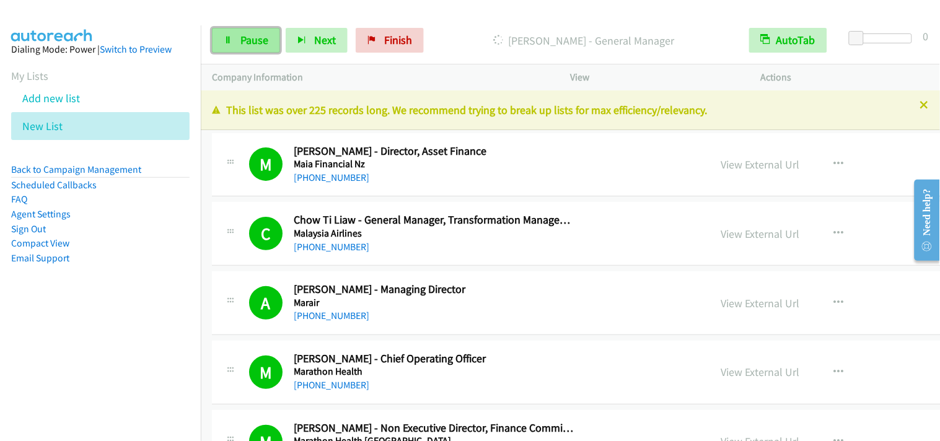
click at [269, 40] on link "Pause" at bounding box center [246, 40] width 68 height 25
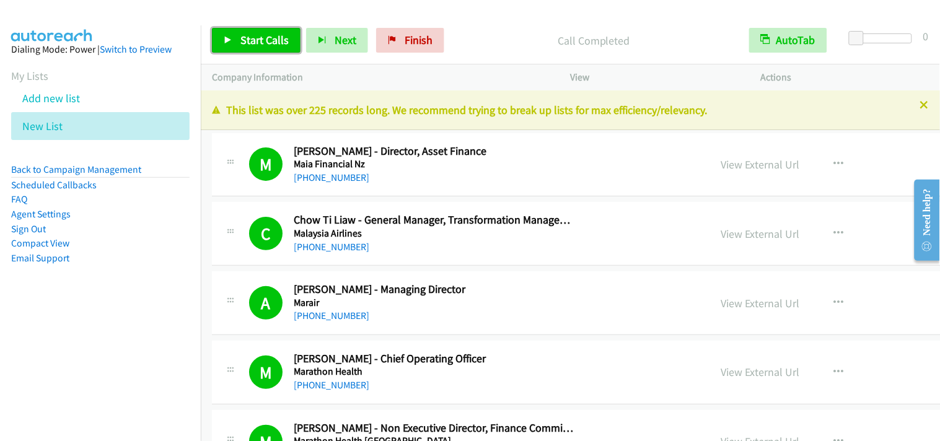
click at [278, 47] on link "Start Calls" at bounding box center [256, 40] width 89 height 25
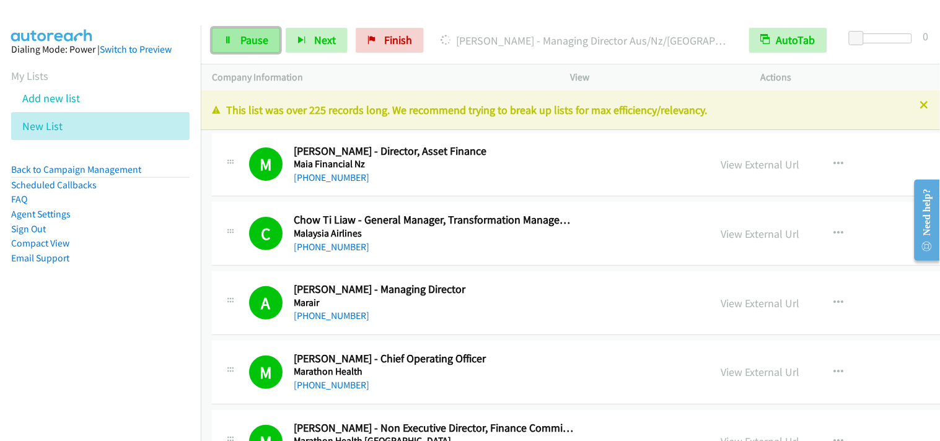
click at [232, 39] on link "Pause" at bounding box center [246, 40] width 68 height 25
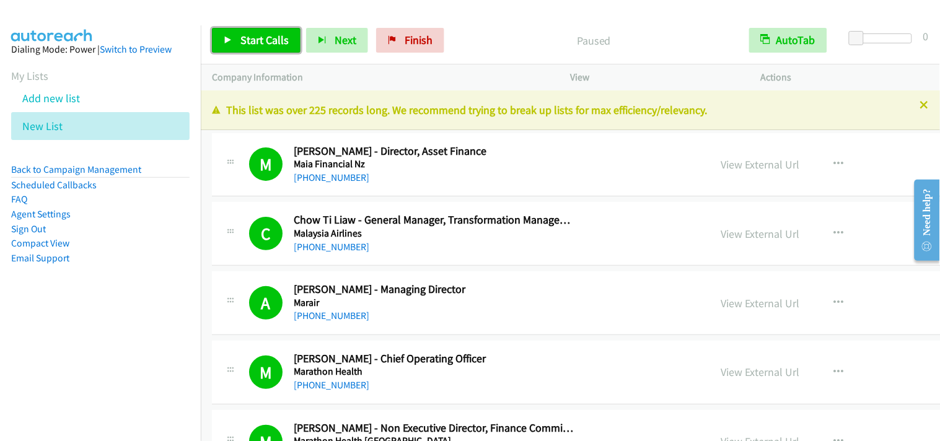
click at [232, 39] on link "Start Calls" at bounding box center [256, 40] width 89 height 25
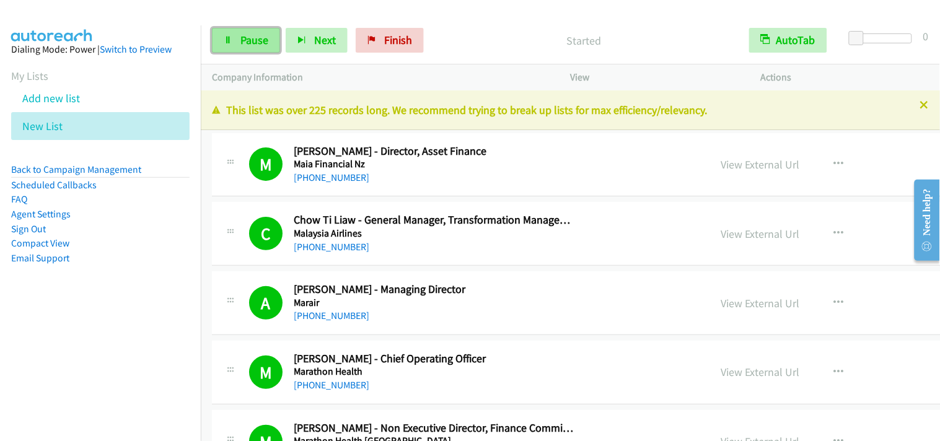
click at [234, 45] on link "Pause" at bounding box center [246, 40] width 68 height 25
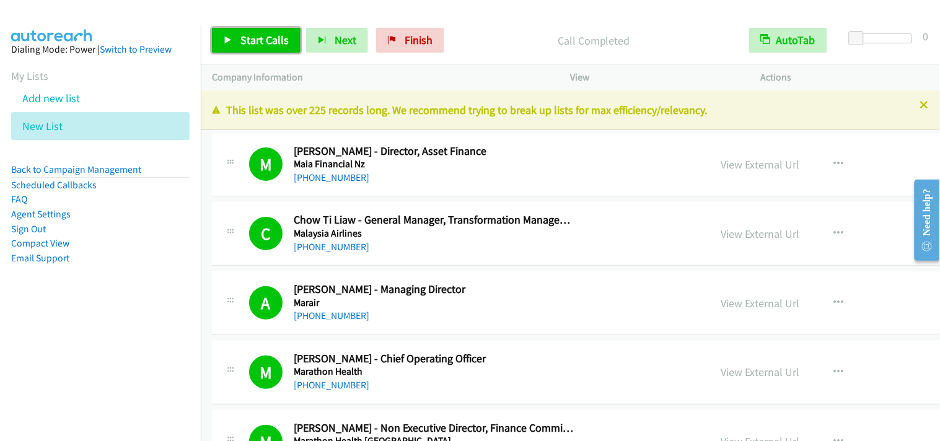
click at [243, 46] on span "Start Calls" at bounding box center [264, 40] width 48 height 14
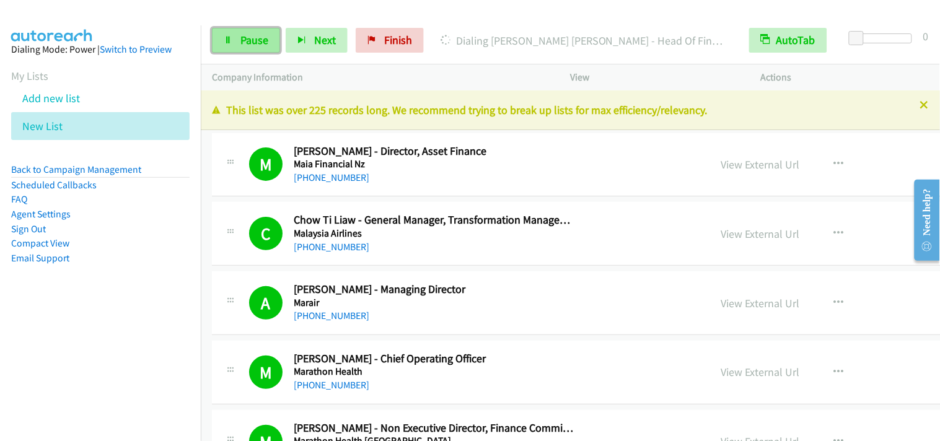
click at [224, 45] on link "Pause" at bounding box center [246, 40] width 68 height 25
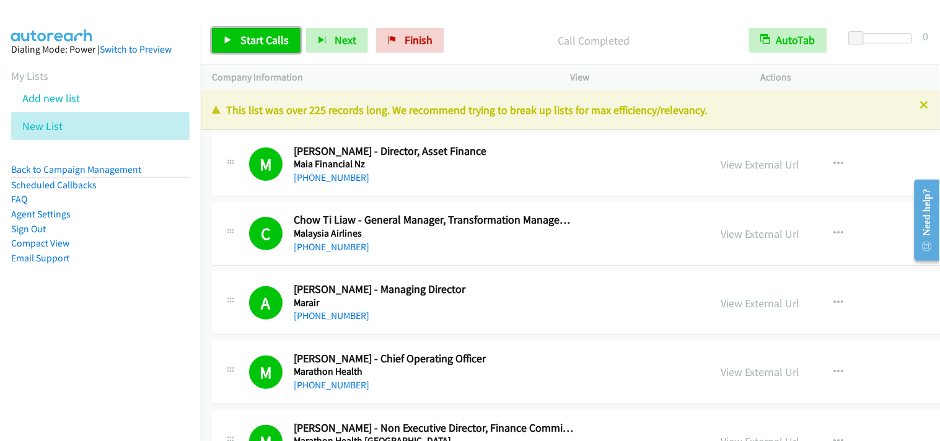
click at [273, 43] on span "Start Calls" at bounding box center [264, 40] width 48 height 14
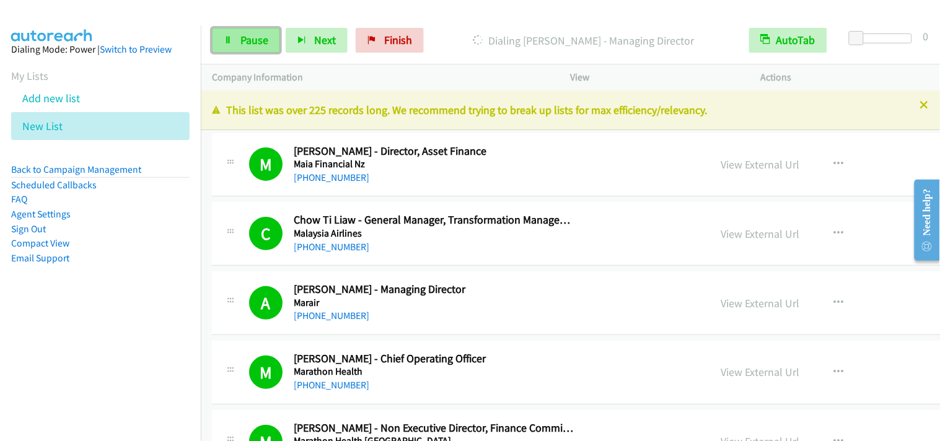
click at [242, 32] on link "Pause" at bounding box center [246, 40] width 68 height 25
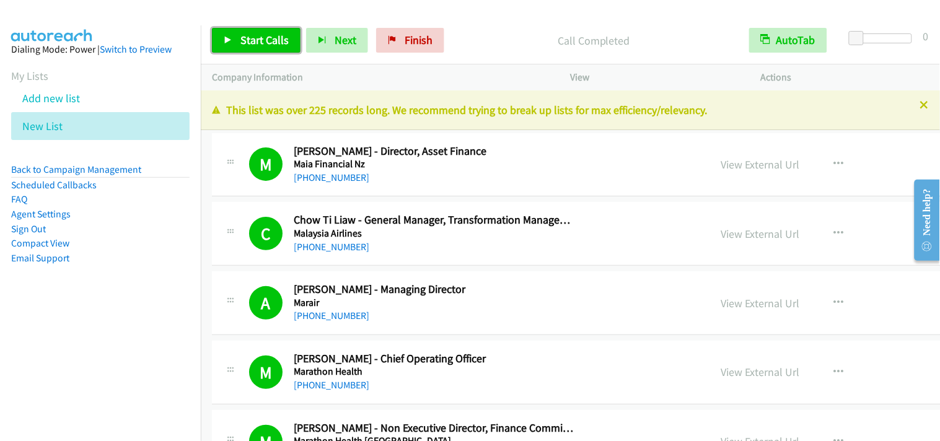
click at [279, 50] on link "Start Calls" at bounding box center [256, 40] width 89 height 25
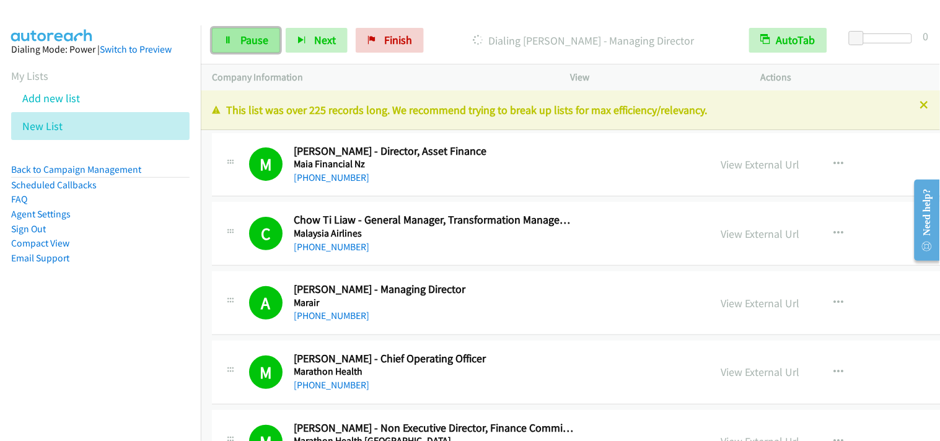
click at [260, 41] on span "Pause" at bounding box center [254, 40] width 28 height 14
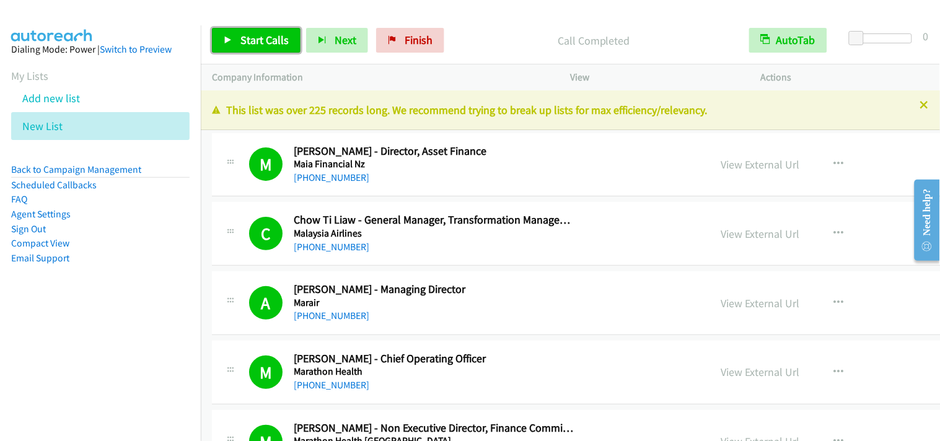
click at [279, 40] on span "Start Calls" at bounding box center [264, 40] width 48 height 14
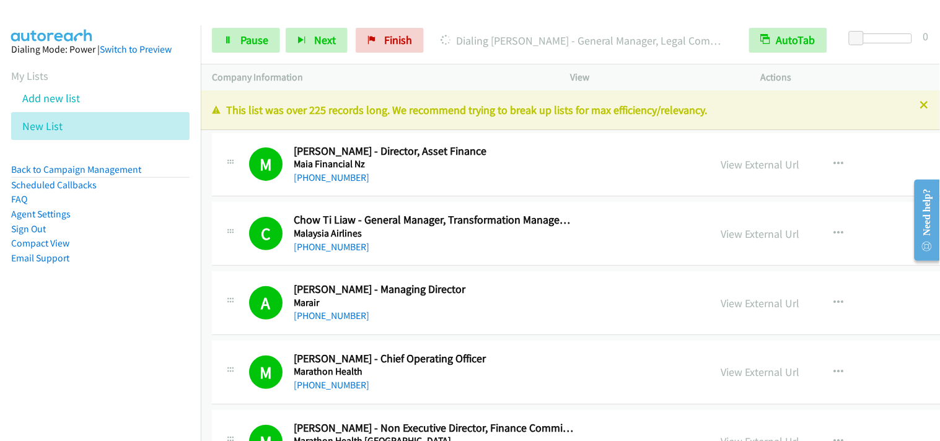
scroll to position [138, 0]
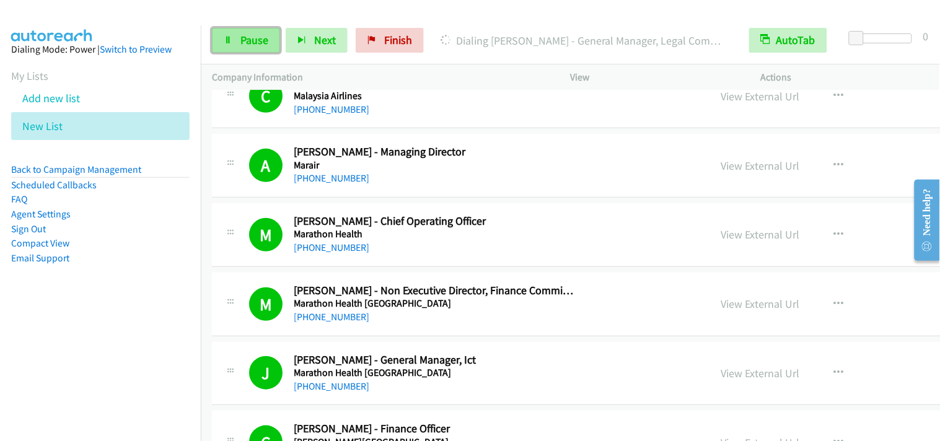
click at [266, 38] on span "Pause" at bounding box center [254, 40] width 28 height 14
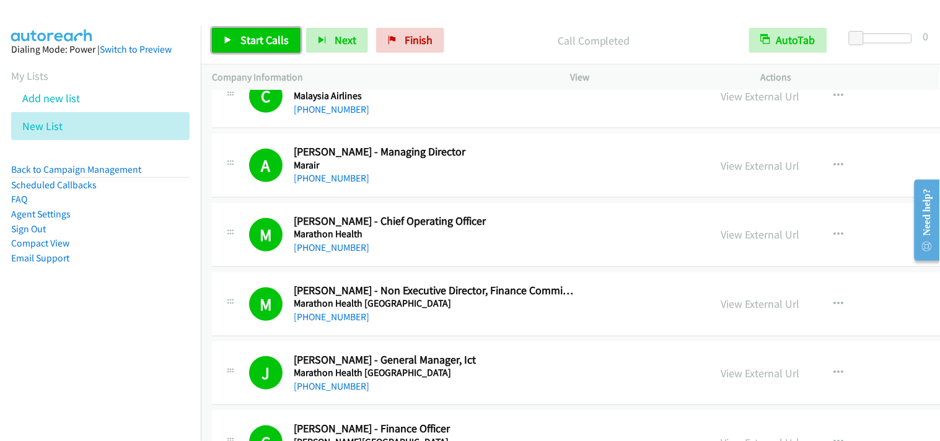
click at [287, 41] on link "Start Calls" at bounding box center [256, 40] width 89 height 25
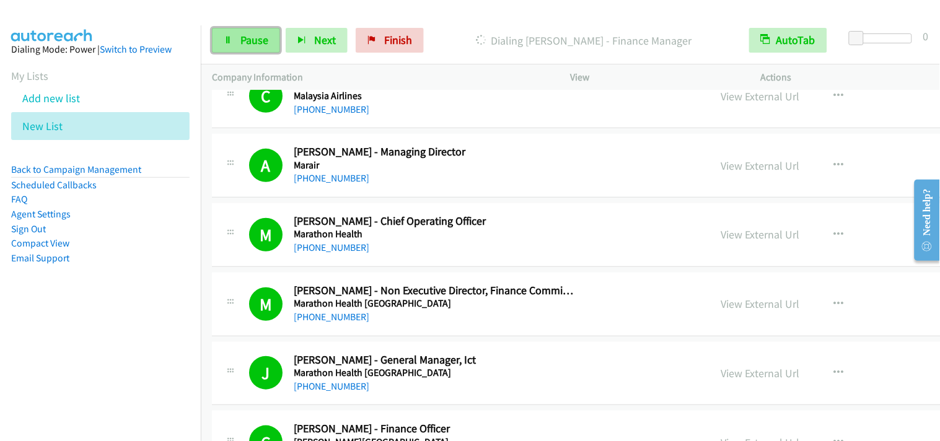
click at [230, 44] on icon at bounding box center [228, 41] width 9 height 9
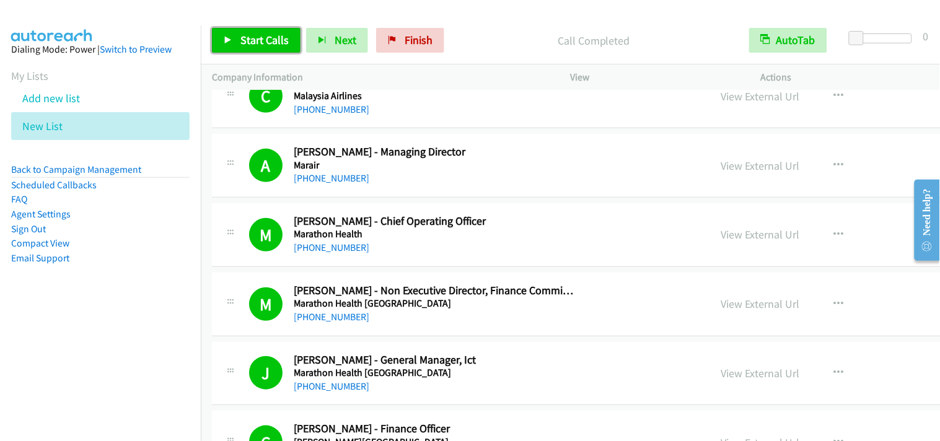
click at [276, 33] on span "Start Calls" at bounding box center [264, 40] width 48 height 14
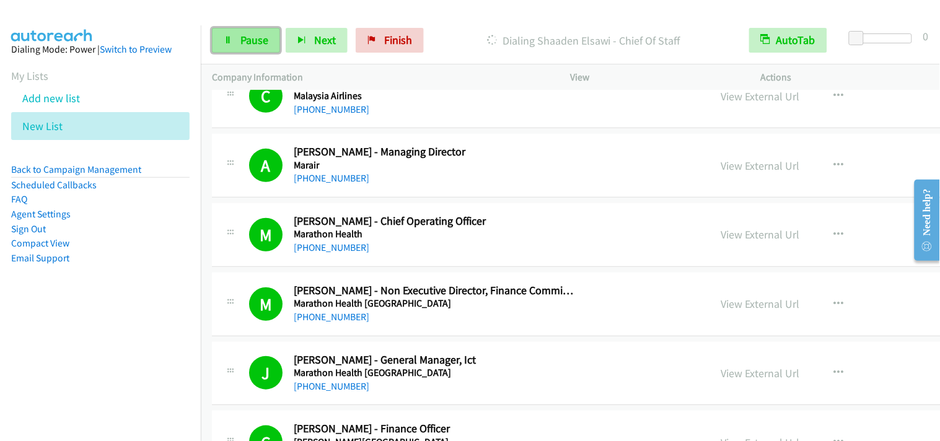
click at [242, 48] on link "Pause" at bounding box center [246, 40] width 68 height 25
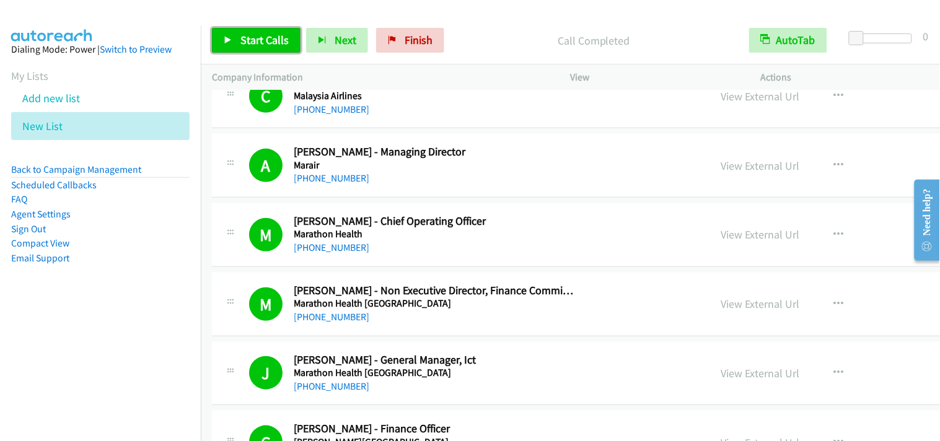
click at [232, 42] on icon at bounding box center [228, 41] width 9 height 9
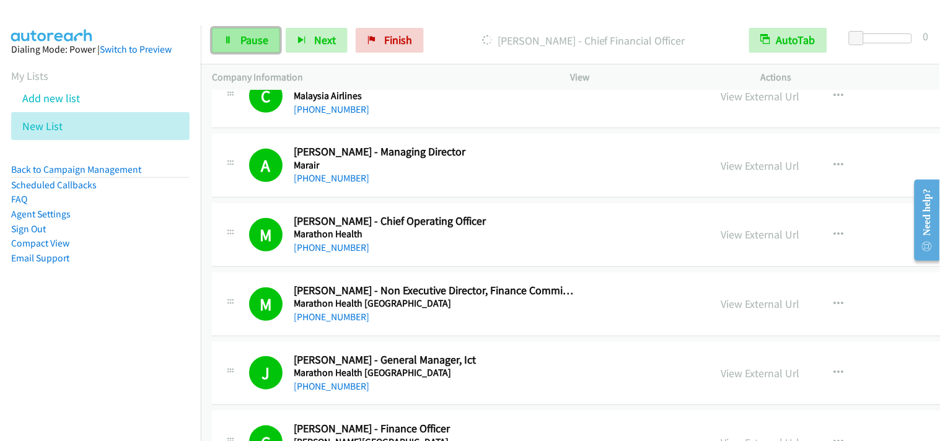
click at [213, 40] on link "Pause" at bounding box center [246, 40] width 68 height 25
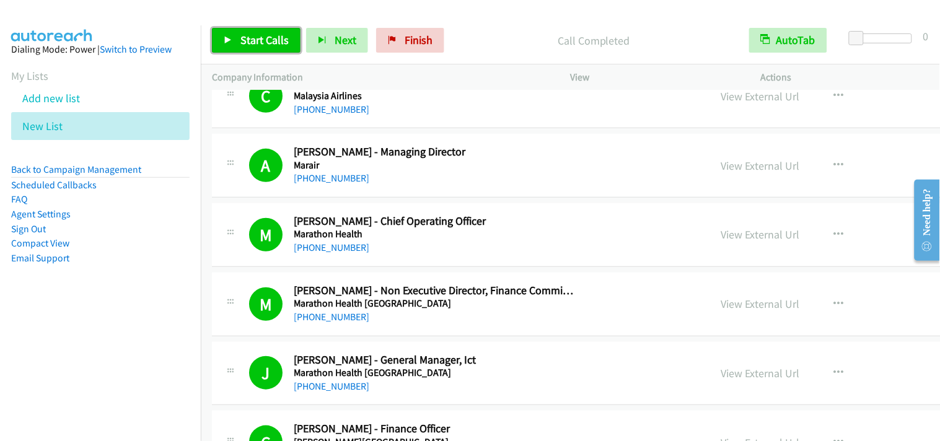
click at [269, 44] on span "Start Calls" at bounding box center [264, 40] width 48 height 14
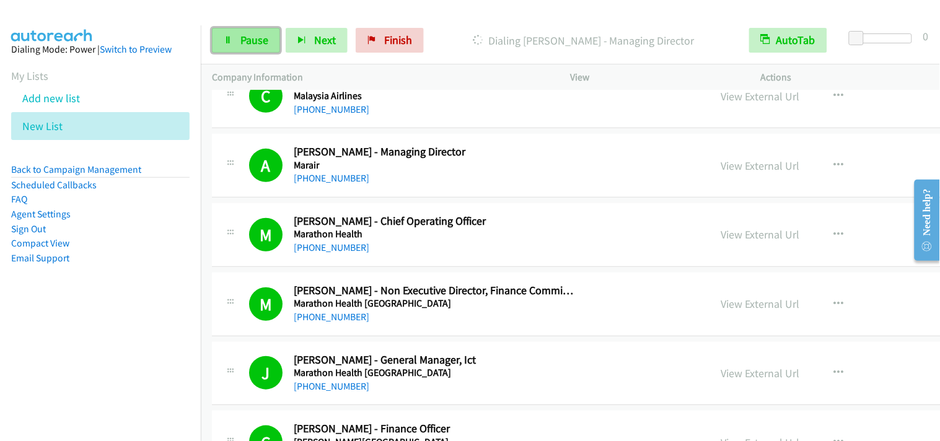
click at [254, 38] on span "Pause" at bounding box center [254, 40] width 28 height 14
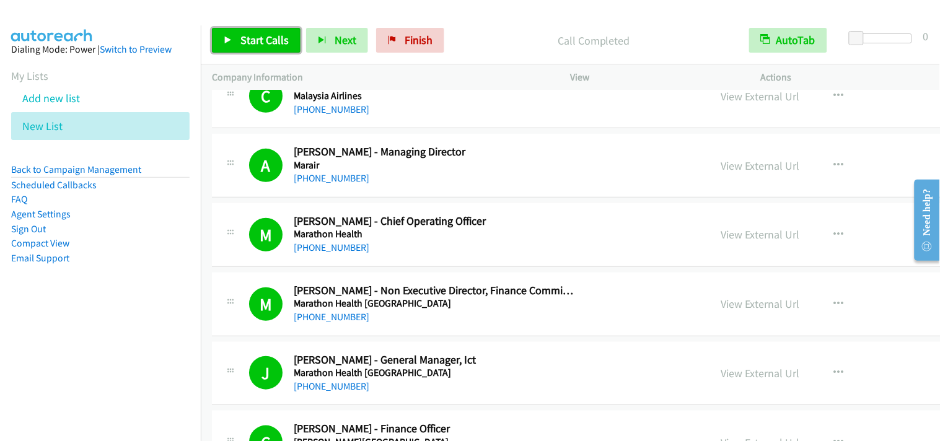
click at [286, 51] on link "Start Calls" at bounding box center [256, 40] width 89 height 25
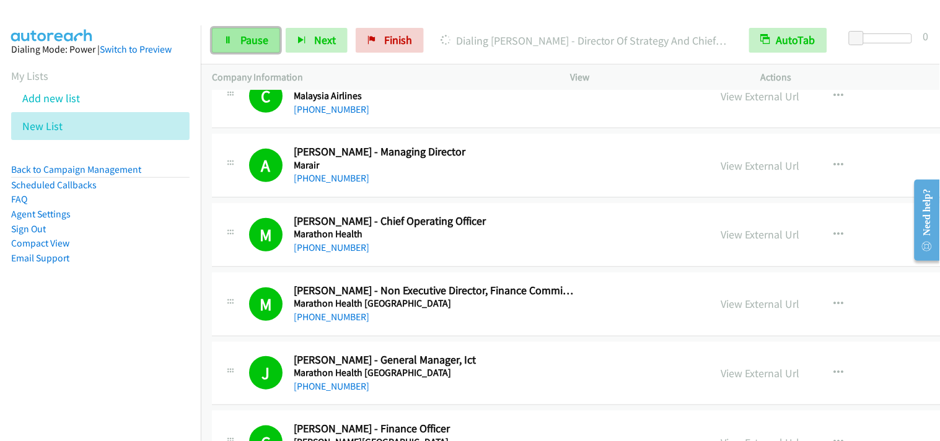
click at [277, 46] on link "Pause" at bounding box center [246, 40] width 68 height 25
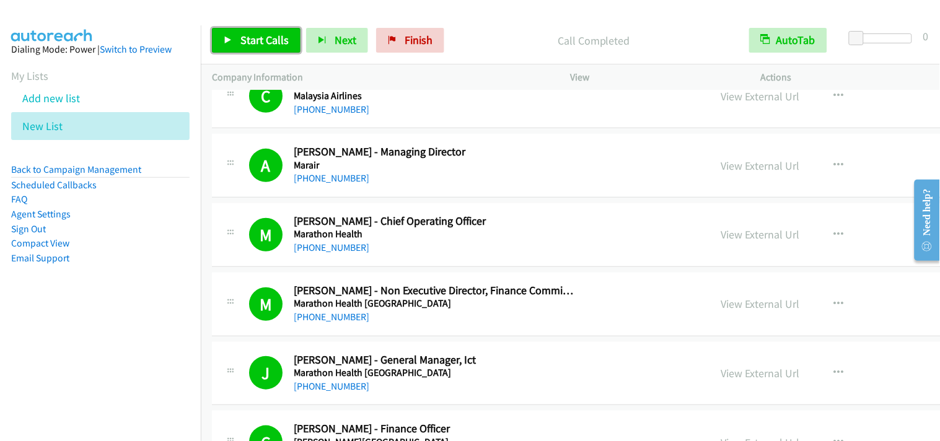
click at [261, 36] on span "Start Calls" at bounding box center [264, 40] width 48 height 14
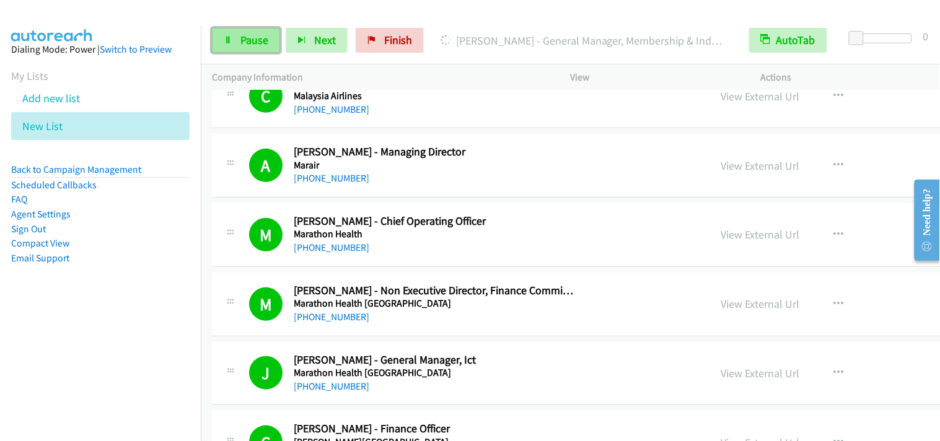
click at [258, 50] on link "Pause" at bounding box center [246, 40] width 68 height 25
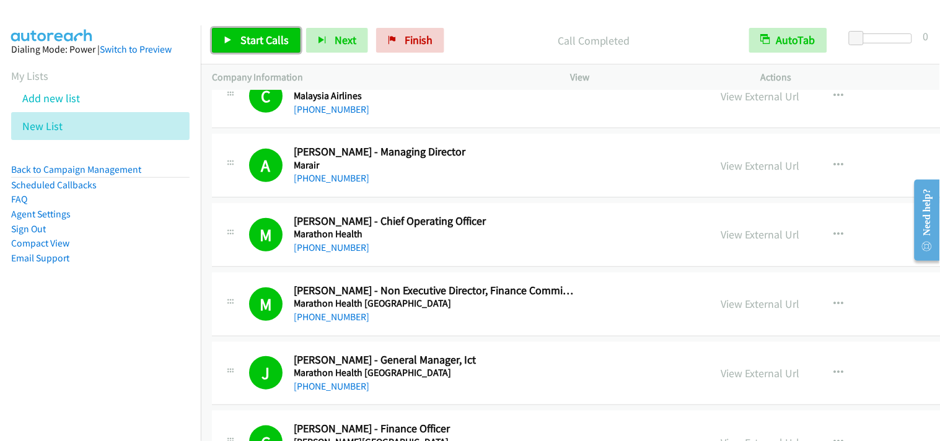
click at [268, 50] on link "Start Calls" at bounding box center [256, 40] width 89 height 25
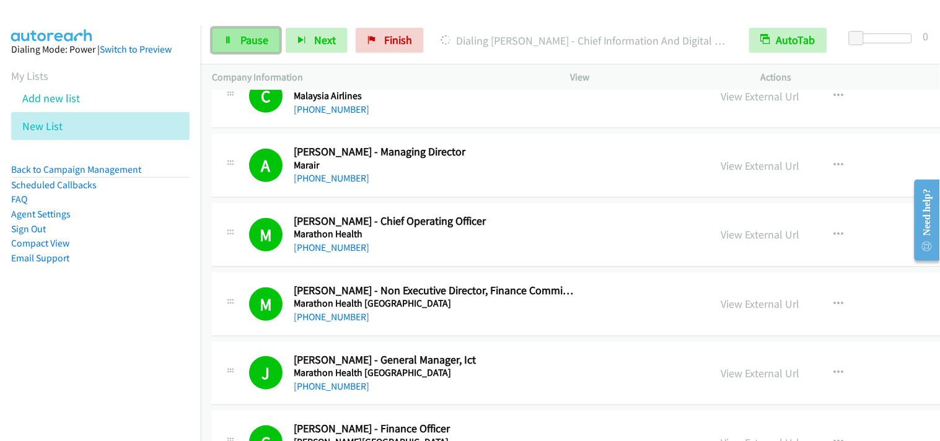
click at [240, 40] on span "Pause" at bounding box center [254, 40] width 28 height 14
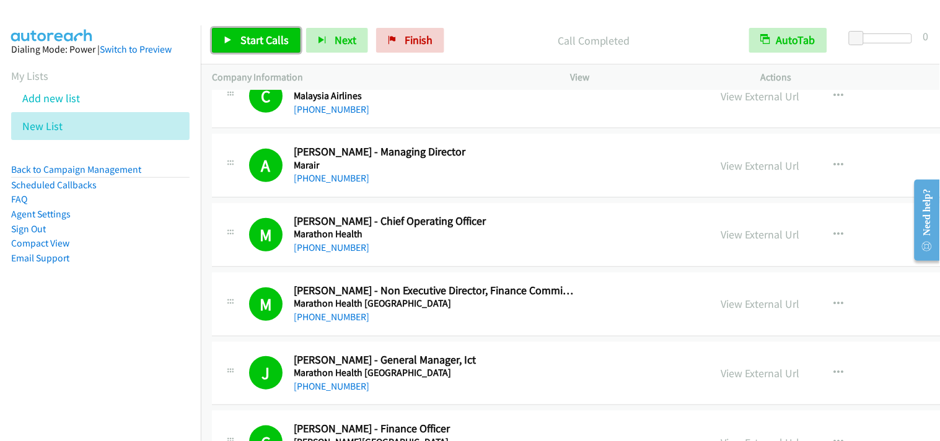
click at [263, 39] on span "Start Calls" at bounding box center [264, 40] width 48 height 14
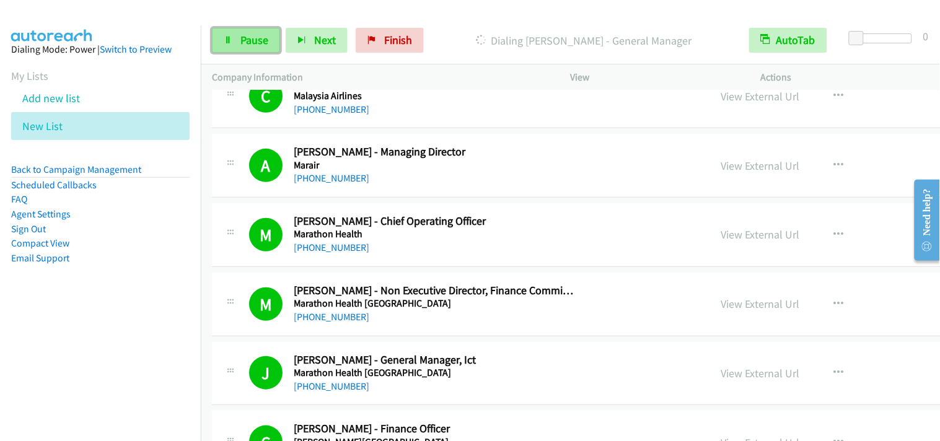
click at [237, 35] on link "Pause" at bounding box center [246, 40] width 68 height 25
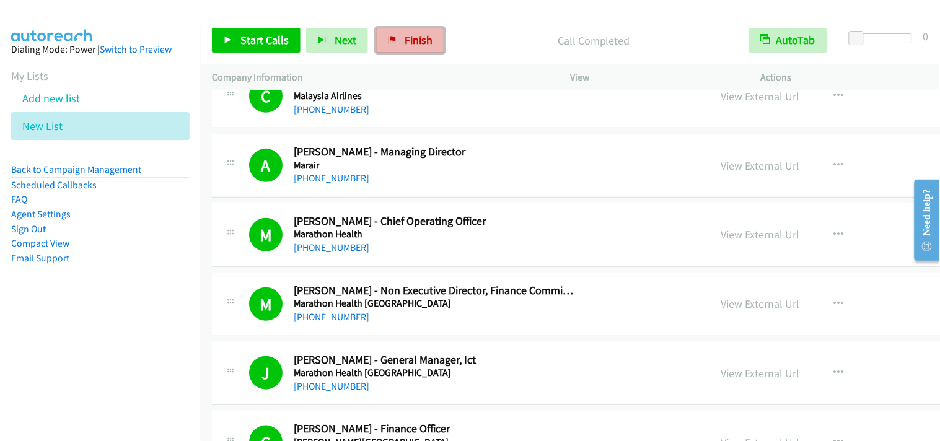
click at [410, 42] on span "Finish" at bounding box center [419, 40] width 28 height 14
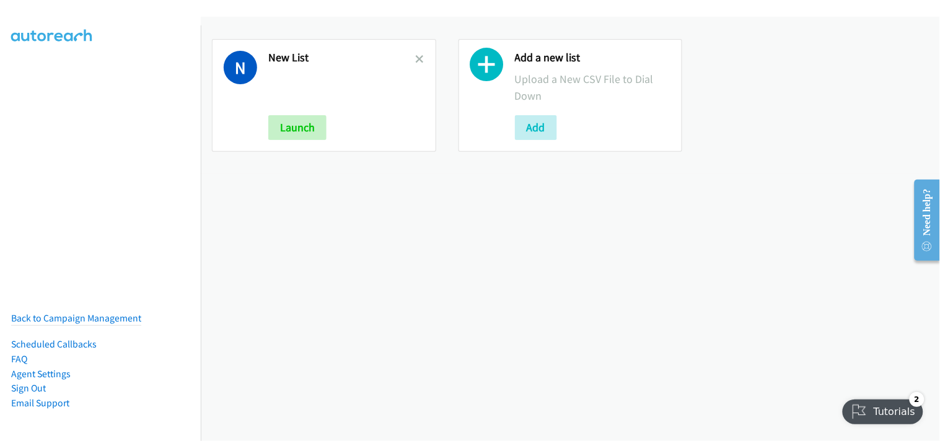
click at [422, 56] on div "N New List Launch" at bounding box center [324, 95] width 224 height 113
click at [417, 56] on icon at bounding box center [420, 60] width 9 height 9
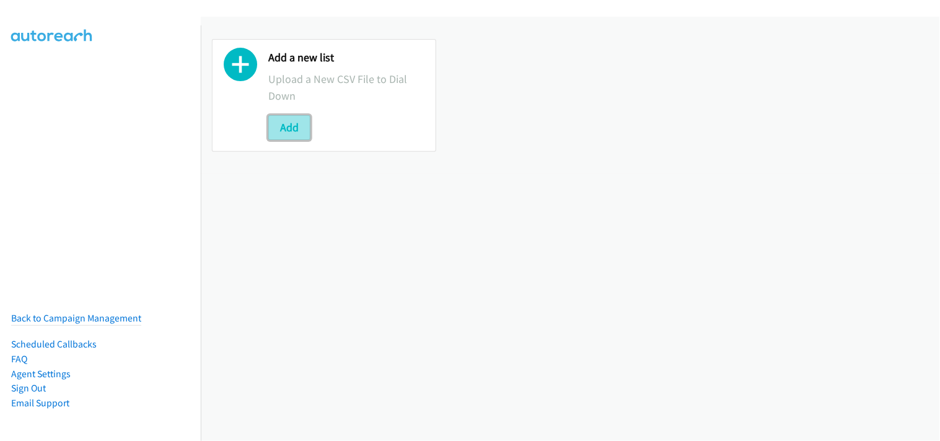
click at [299, 121] on button "Add" at bounding box center [289, 127] width 42 height 25
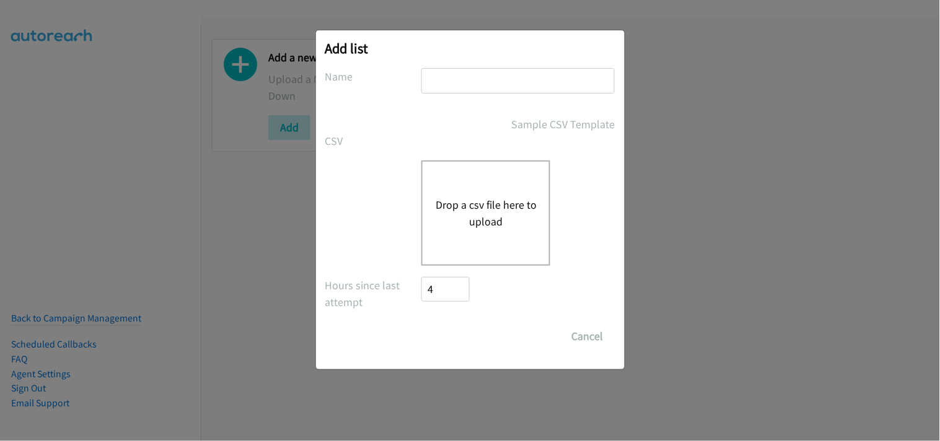
click at [466, 217] on button "Drop a csv file here to upload" at bounding box center [486, 212] width 102 height 33
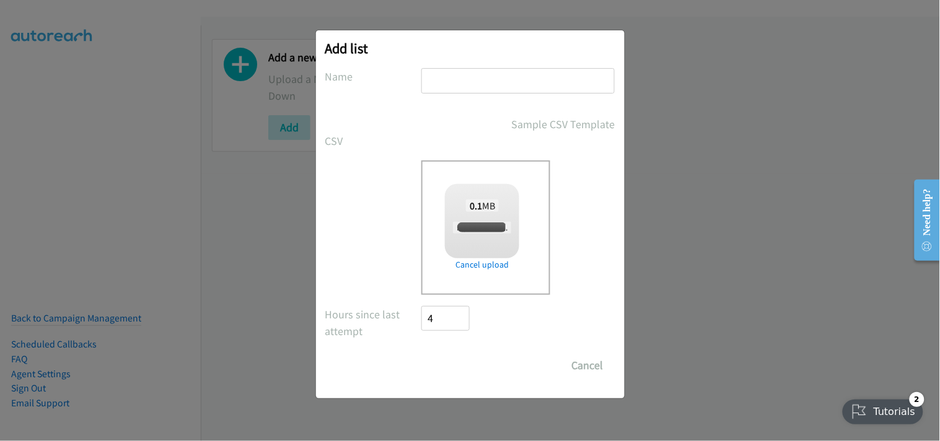
click at [436, 71] on input "text" at bounding box center [517, 80] width 193 height 25
checkbox input "true"
type input "New List"
drag, startPoint x: 461, startPoint y: 363, endPoint x: 257, endPoint y: 110, distance: 324.7
click at [461, 362] on input "Save List" at bounding box center [454, 365] width 65 height 25
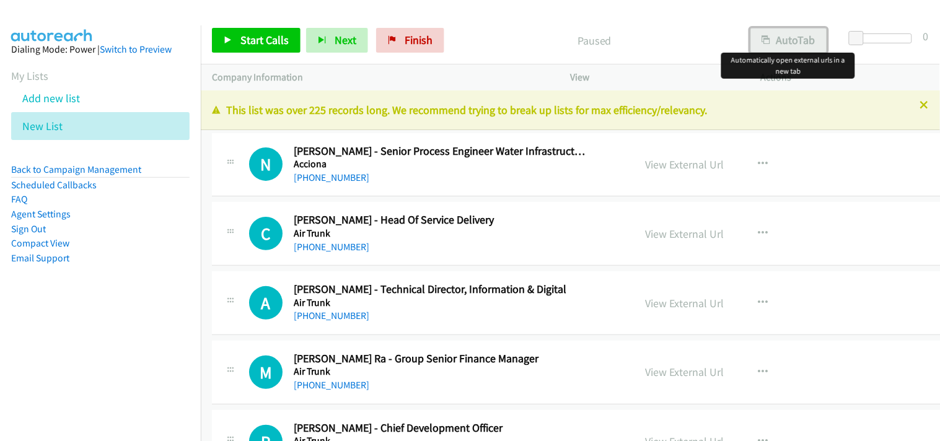
click at [777, 45] on button "AutoTab" at bounding box center [788, 40] width 77 height 25
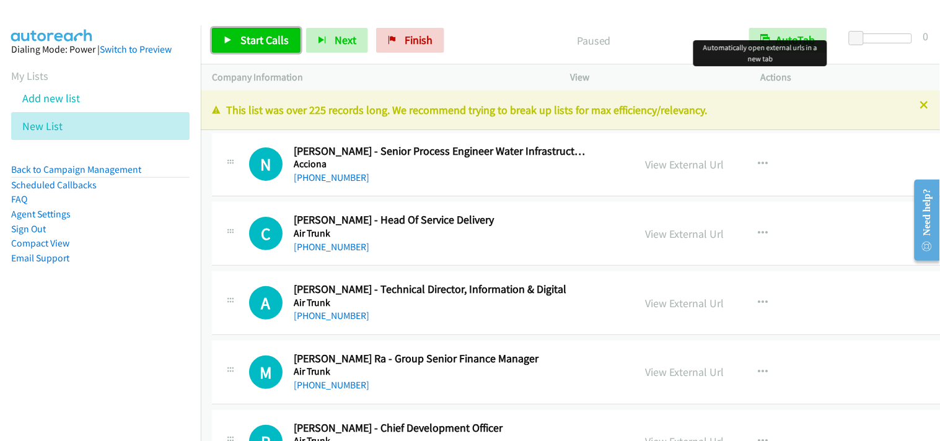
click at [269, 48] on link "Start Calls" at bounding box center [256, 40] width 89 height 25
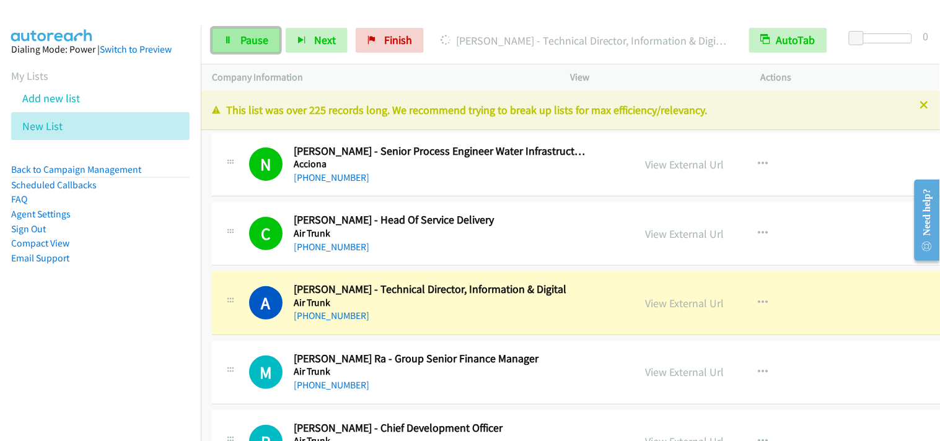
click at [254, 36] on span "Pause" at bounding box center [254, 40] width 28 height 14
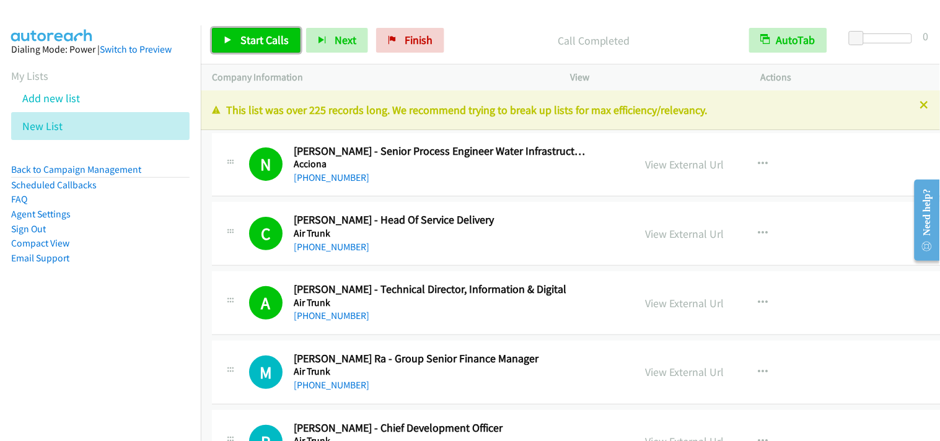
click at [281, 48] on link "Start Calls" at bounding box center [256, 40] width 89 height 25
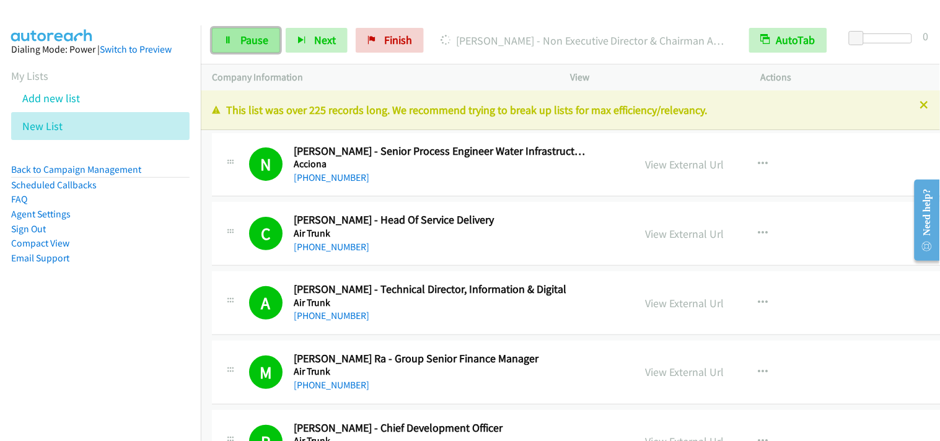
click at [250, 44] on span "Pause" at bounding box center [254, 40] width 28 height 14
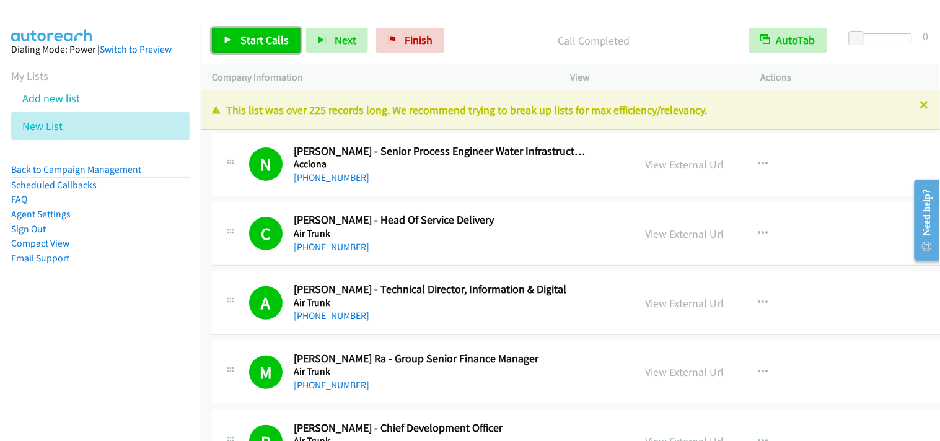
click at [275, 46] on span "Start Calls" at bounding box center [264, 40] width 48 height 14
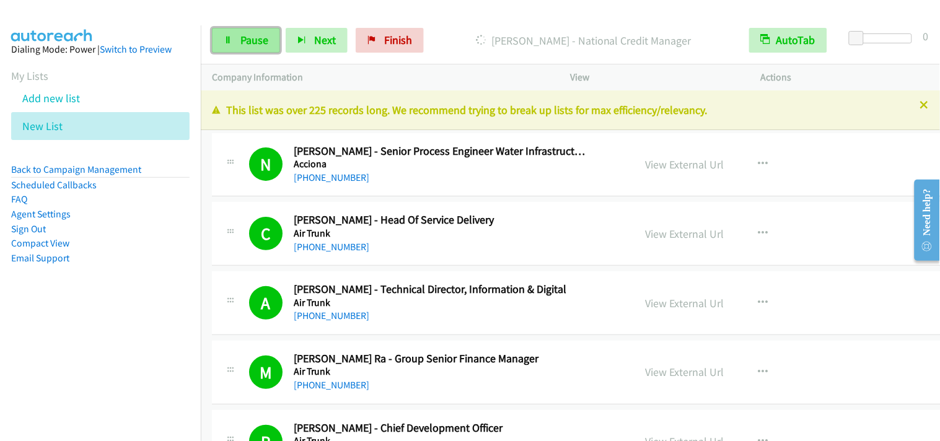
click at [228, 40] on icon at bounding box center [228, 41] width 9 height 9
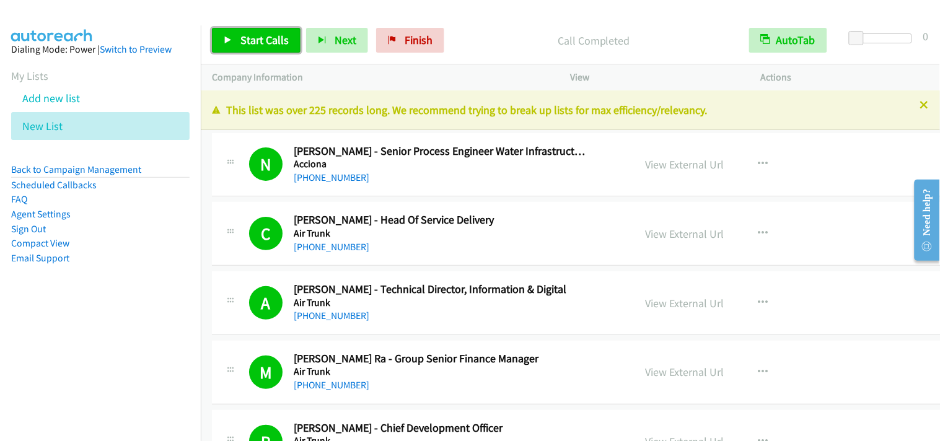
click at [281, 50] on link "Start Calls" at bounding box center [256, 40] width 89 height 25
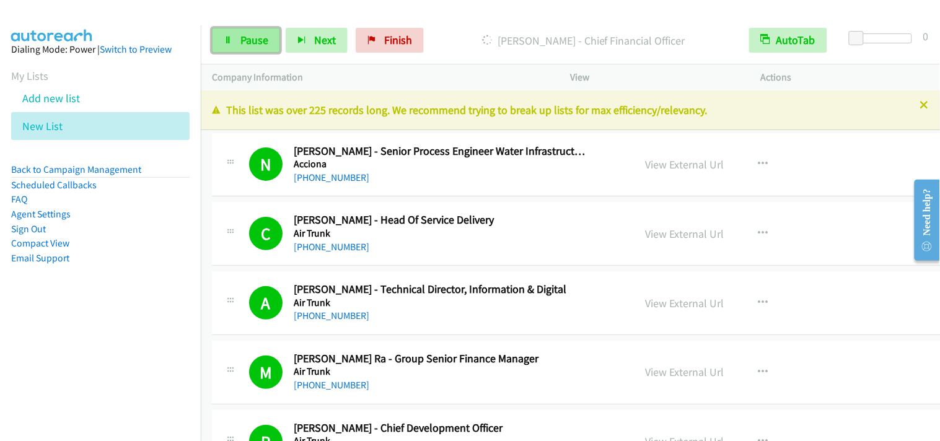
click at [231, 45] on link "Pause" at bounding box center [246, 40] width 68 height 25
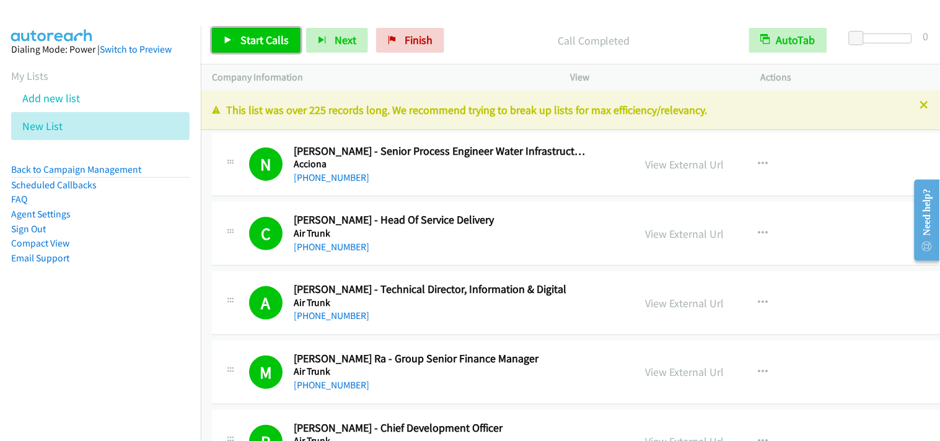
click at [280, 40] on span "Start Calls" at bounding box center [264, 40] width 48 height 14
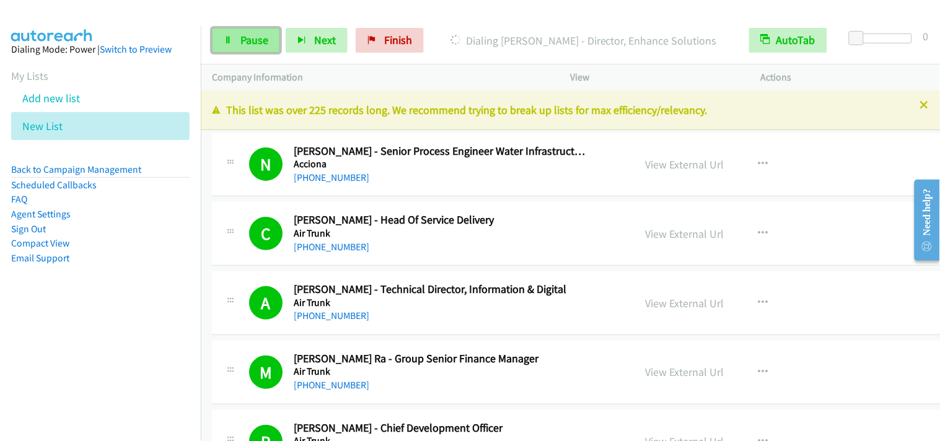
click at [258, 40] on span "Pause" at bounding box center [254, 40] width 28 height 14
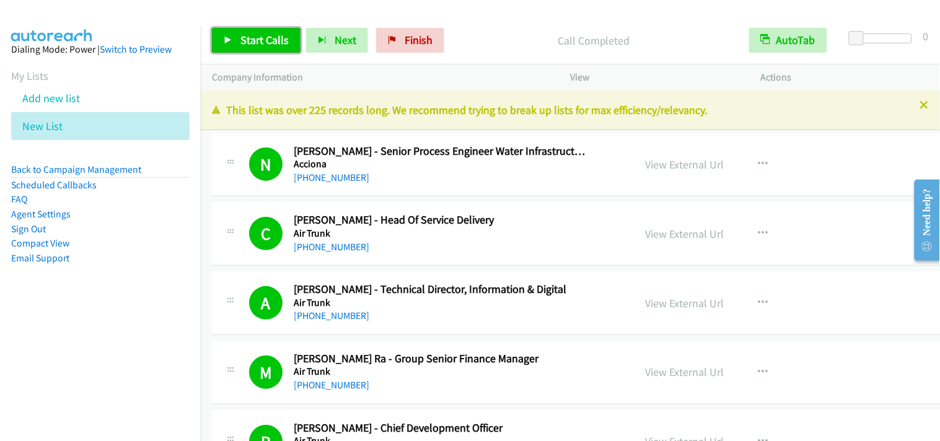
click at [274, 44] on span "Start Calls" at bounding box center [264, 40] width 48 height 14
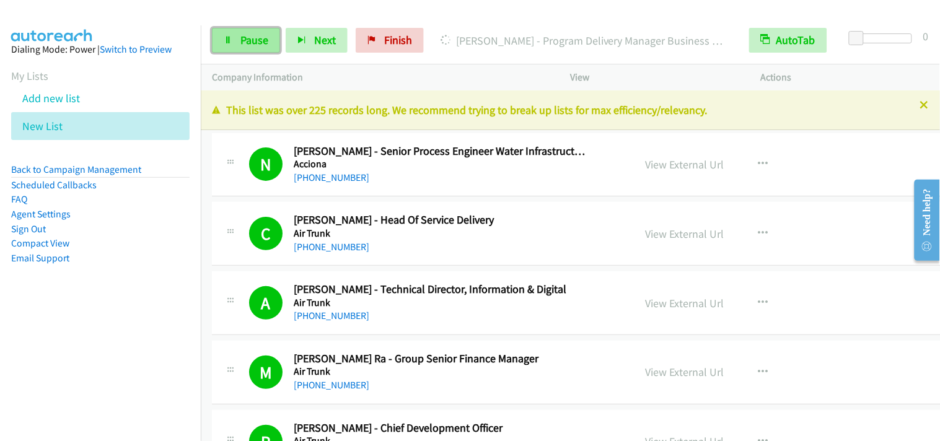
click at [231, 39] on icon at bounding box center [228, 41] width 9 height 9
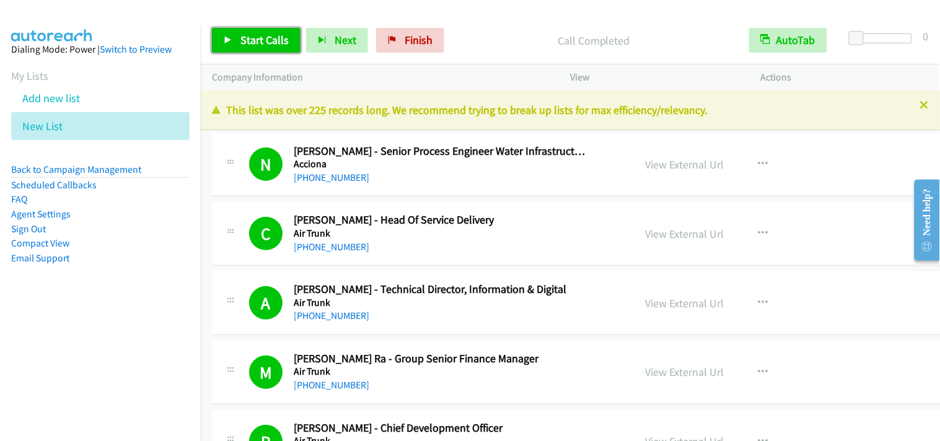
click at [245, 38] on span "Start Calls" at bounding box center [264, 40] width 48 height 14
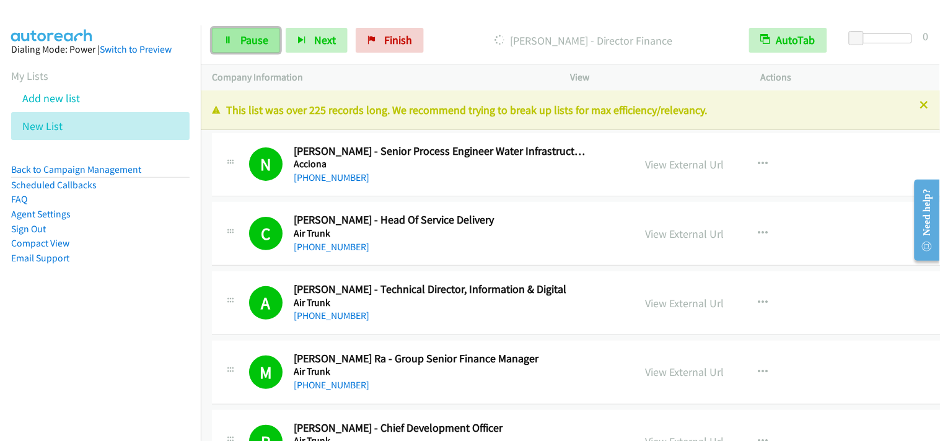
click at [227, 35] on link "Pause" at bounding box center [246, 40] width 68 height 25
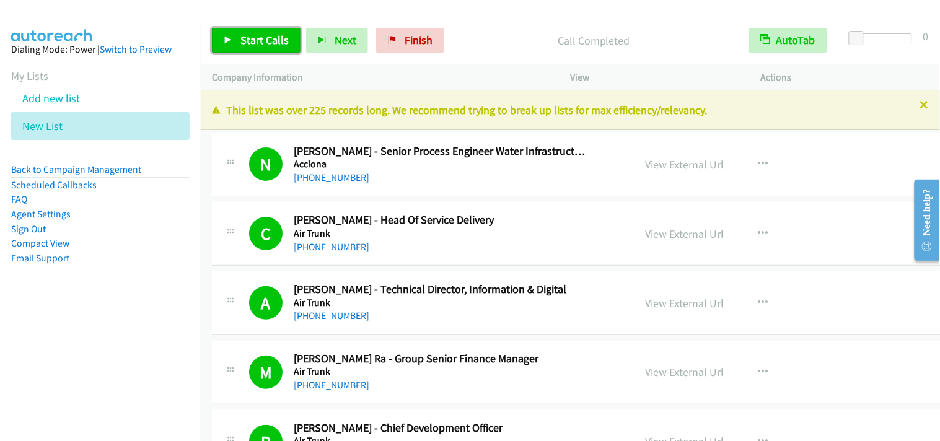
click at [286, 32] on link "Start Calls" at bounding box center [256, 40] width 89 height 25
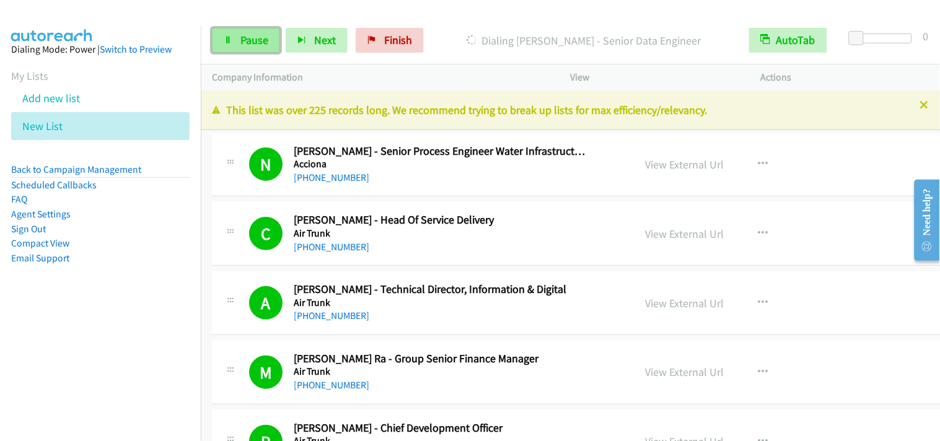
click at [221, 46] on link "Pause" at bounding box center [246, 40] width 68 height 25
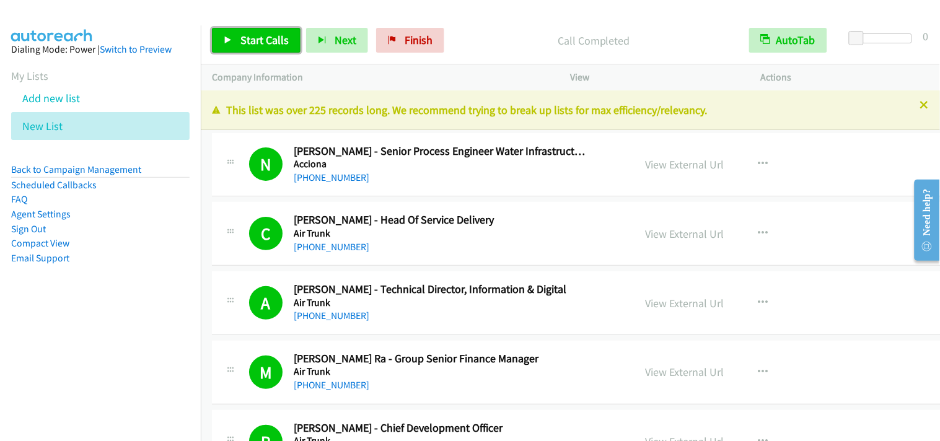
click at [269, 35] on span "Start Calls" at bounding box center [264, 40] width 48 height 14
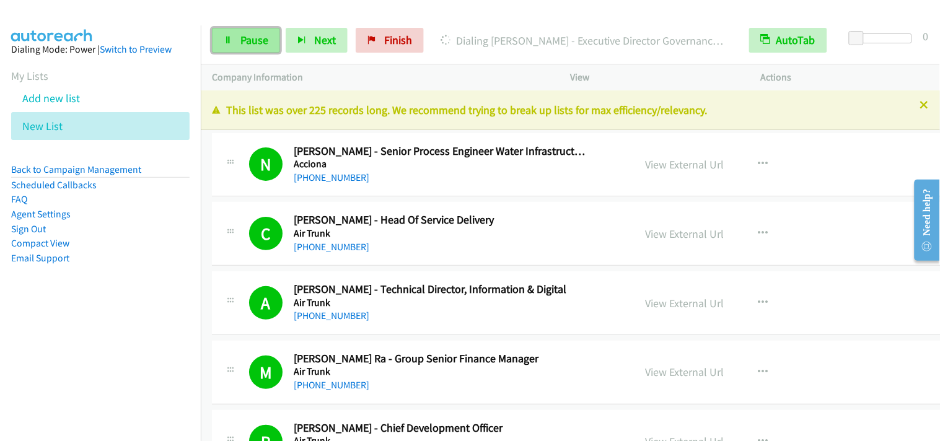
click at [239, 50] on link "Pause" at bounding box center [246, 40] width 68 height 25
